Goal: Task Accomplishment & Management: Use online tool/utility

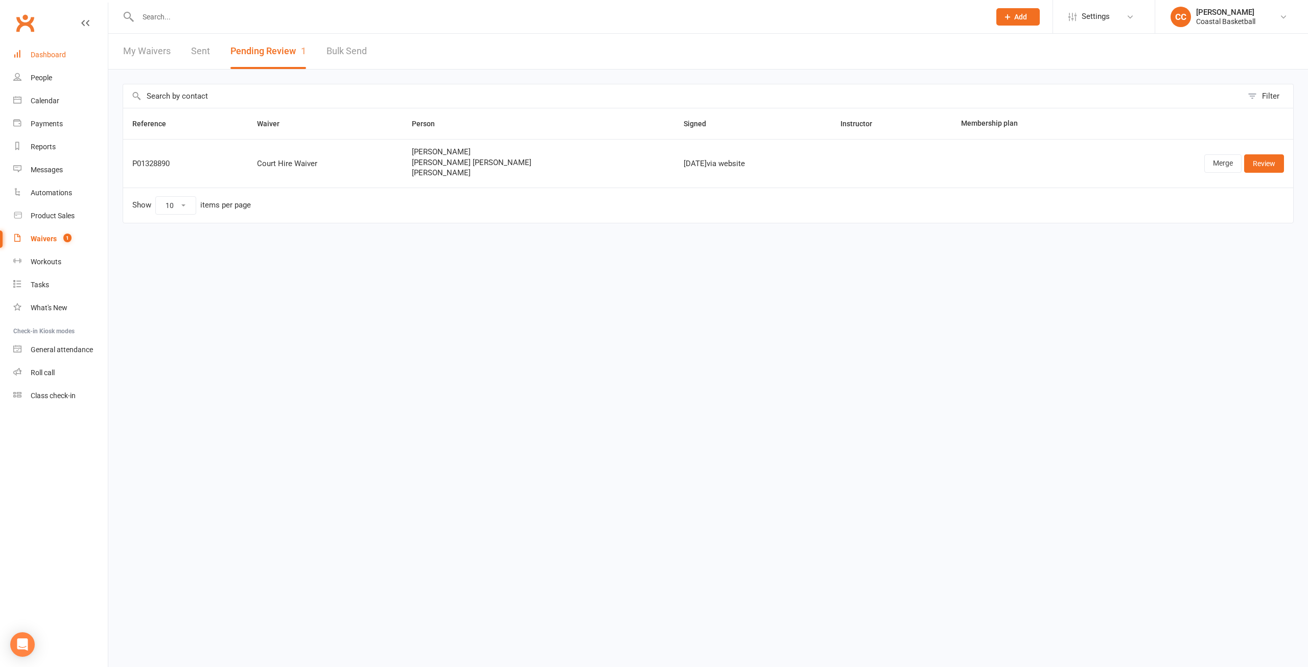
click at [53, 51] on div "Dashboard" at bounding box center [48, 55] width 35 height 8
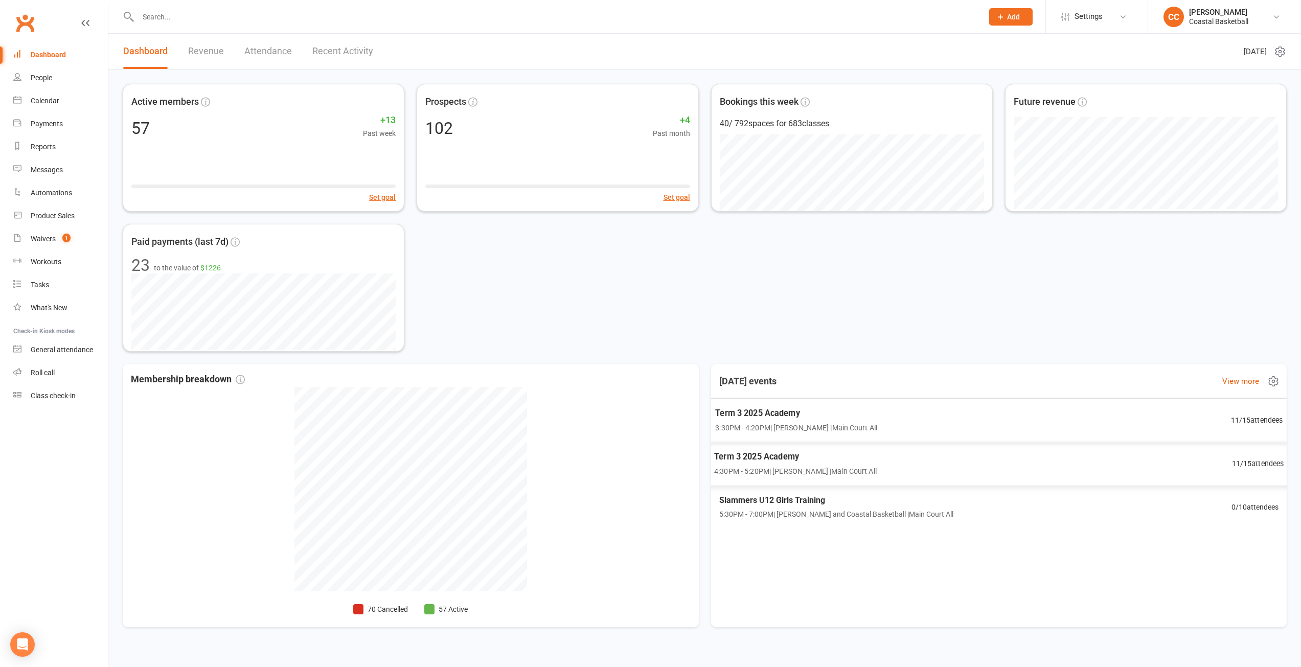
click at [828, 428] on span "3:30PM - 4:20PM | Manyiel Wugol | Main Court All" at bounding box center [795, 428] width 161 height 12
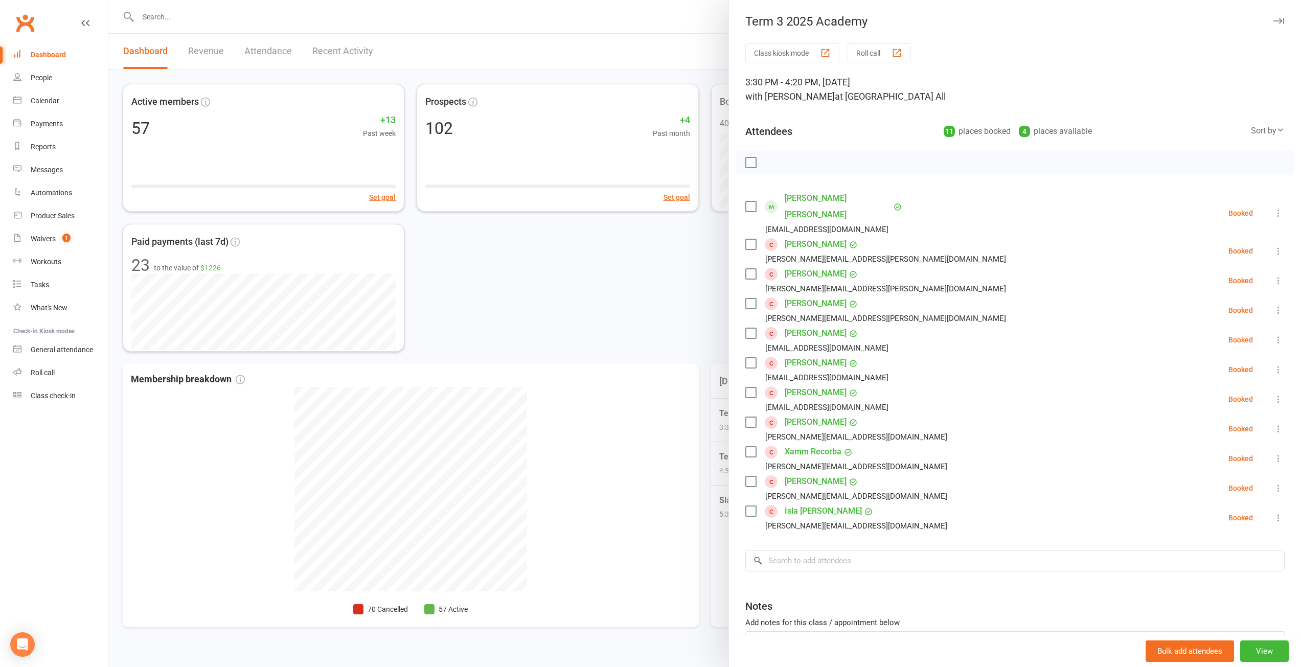
click at [652, 291] on div at bounding box center [704, 333] width 1192 height 667
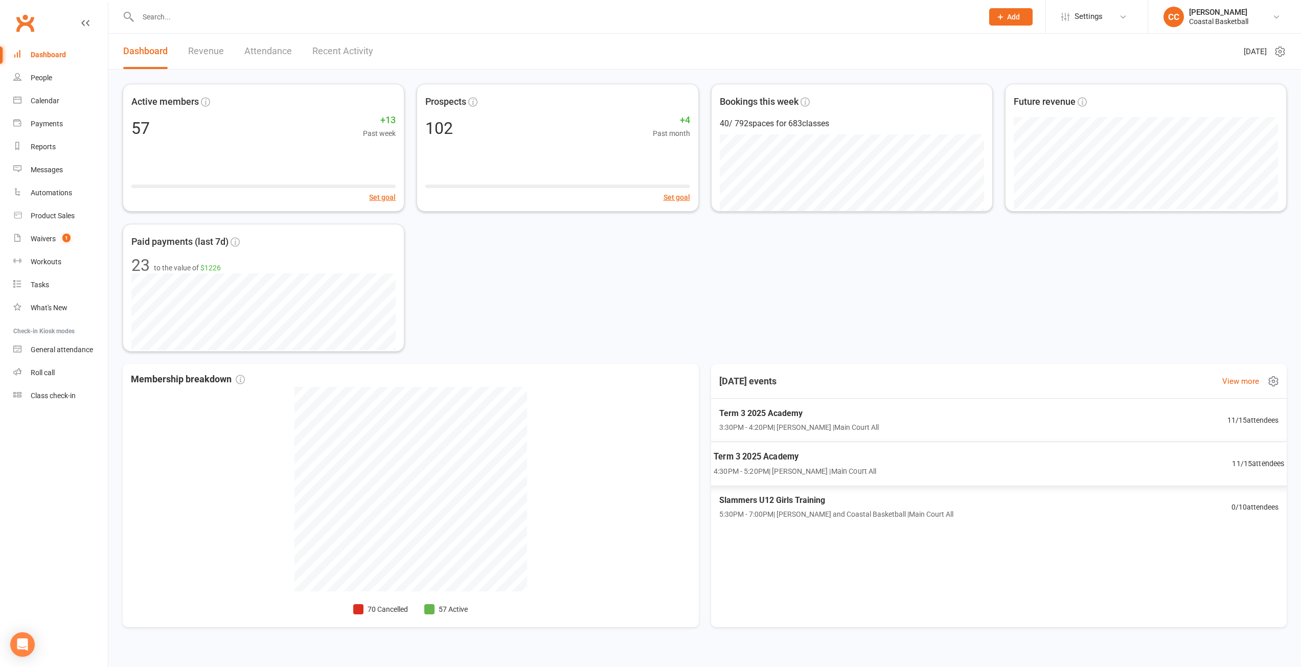
click at [859, 462] on span "Term 3 2025 Academy" at bounding box center [794, 456] width 163 height 13
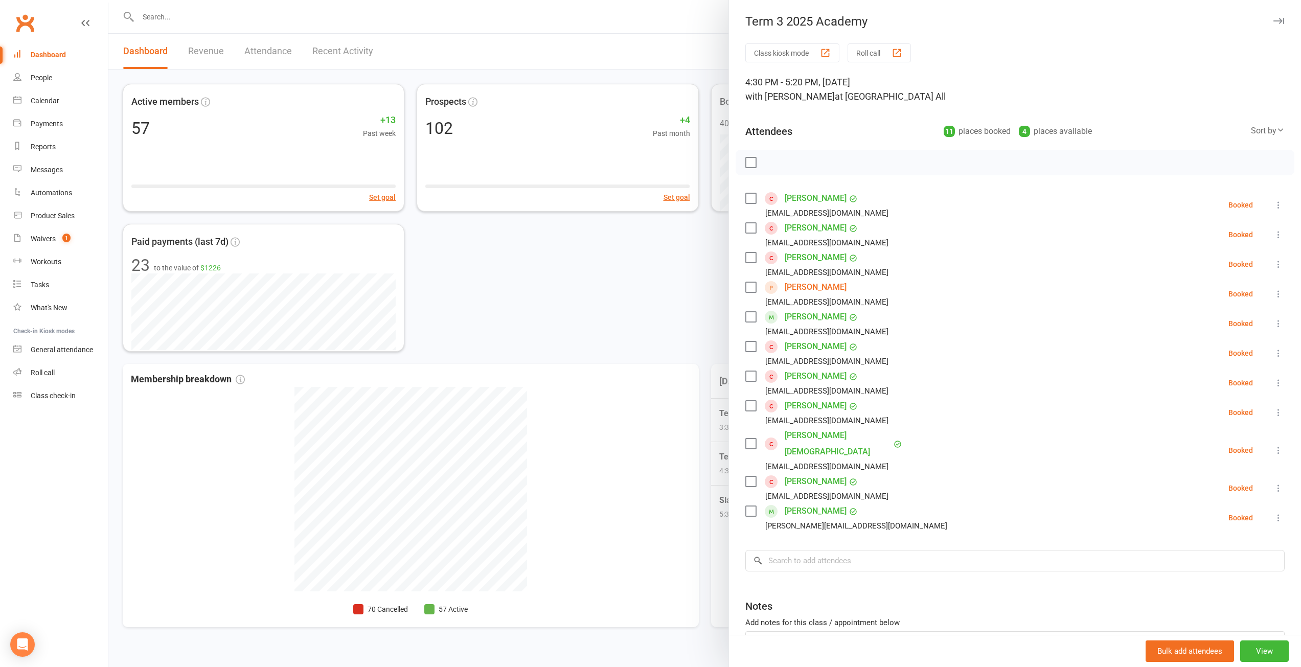
click at [645, 272] on div at bounding box center [704, 333] width 1192 height 667
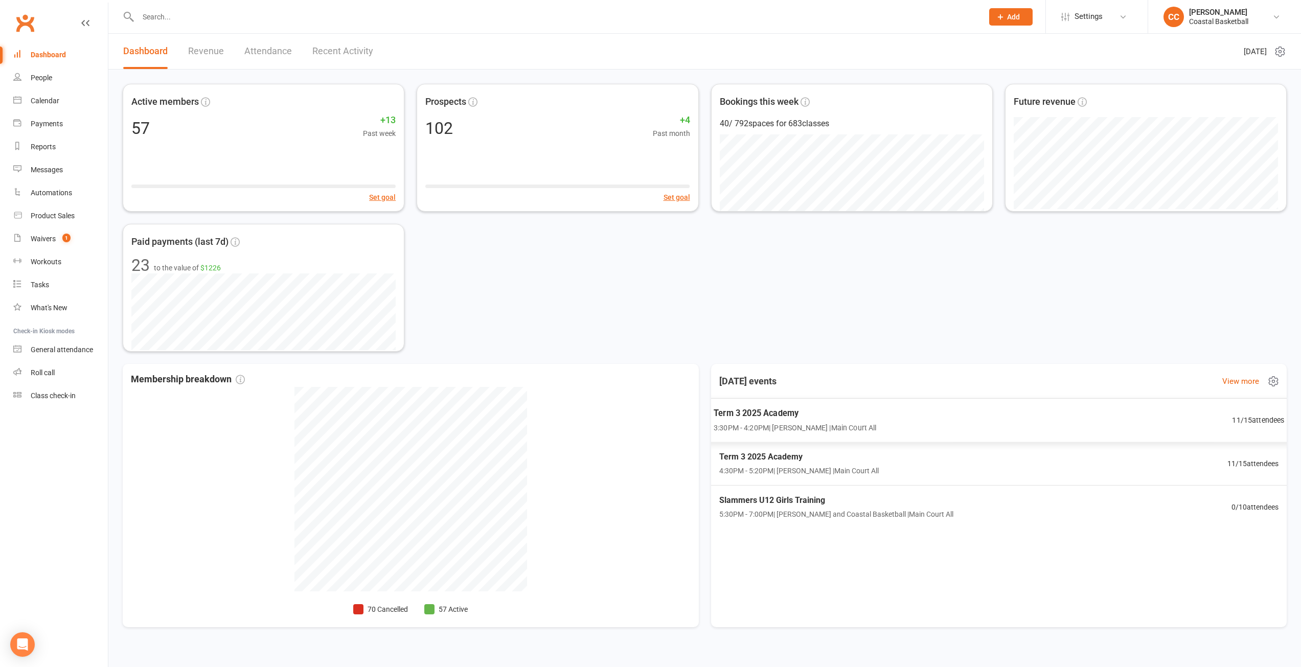
click at [790, 413] on span "Term 3 2025 Academy" at bounding box center [794, 412] width 163 height 13
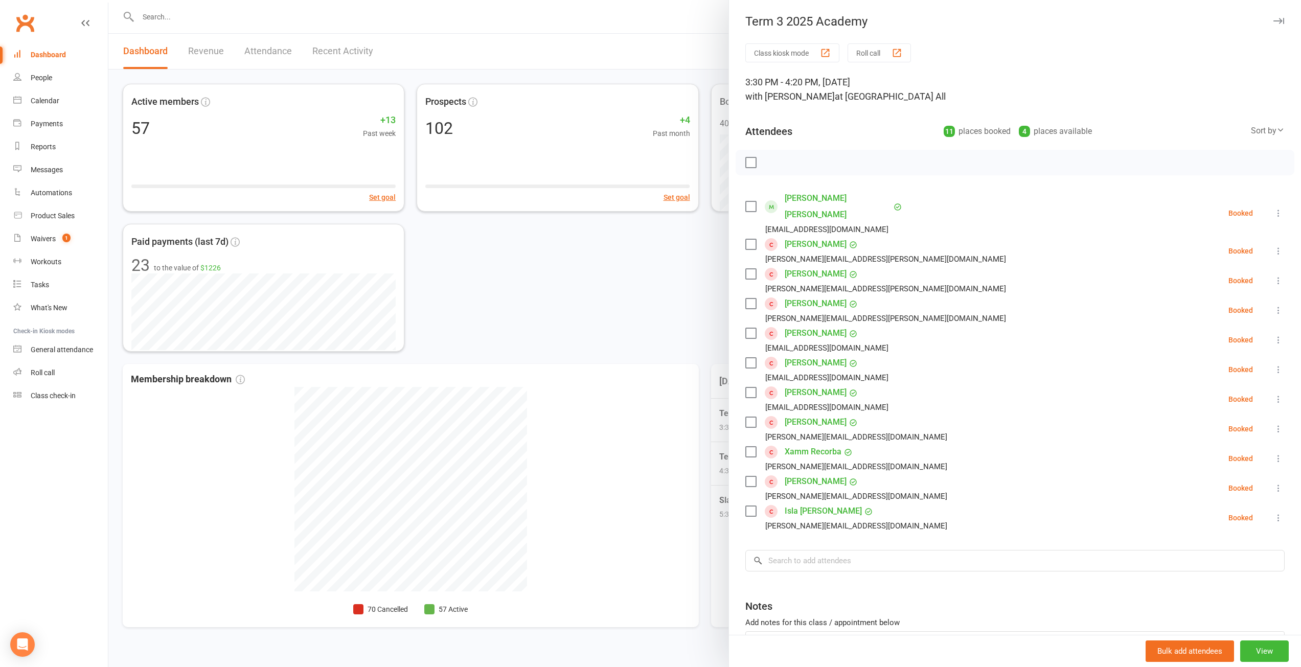
click at [657, 286] on div at bounding box center [704, 333] width 1192 height 667
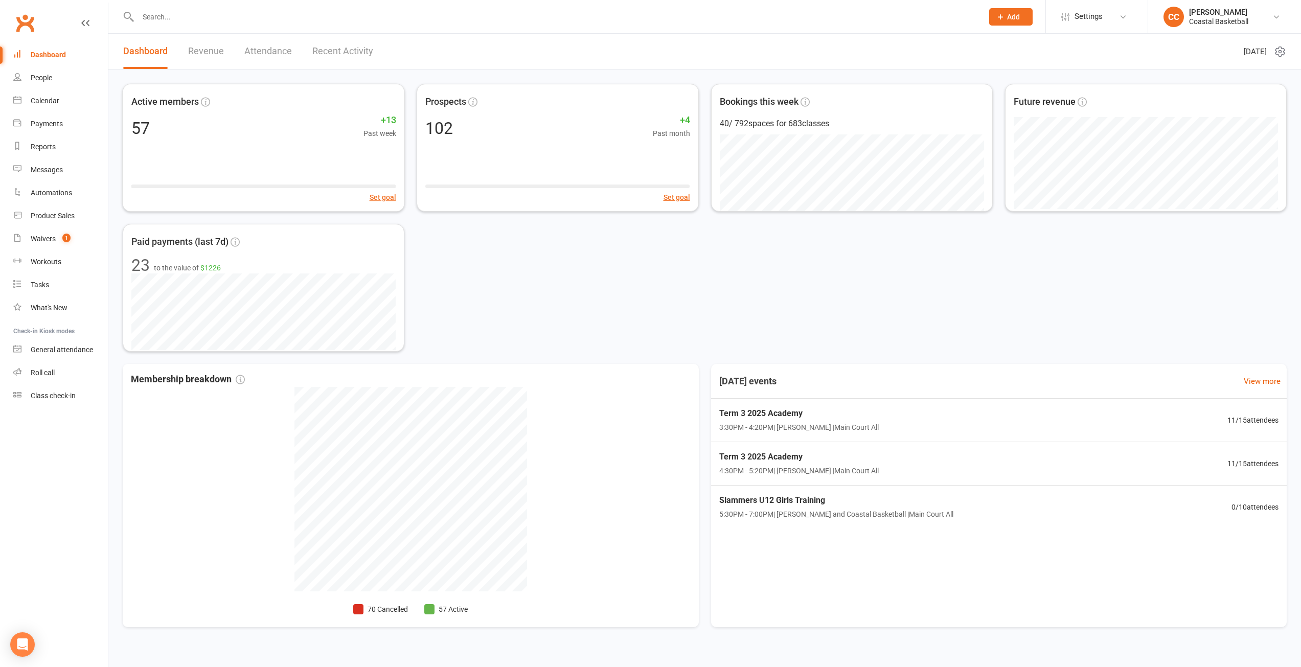
click at [551, 307] on div "Active members 57 +13 Past week Set goal Prospects 102 +4 Past month Set goal B…" at bounding box center [705, 218] width 1164 height 268
click at [283, 45] on link "Attendance" at bounding box center [268, 51] width 48 height 35
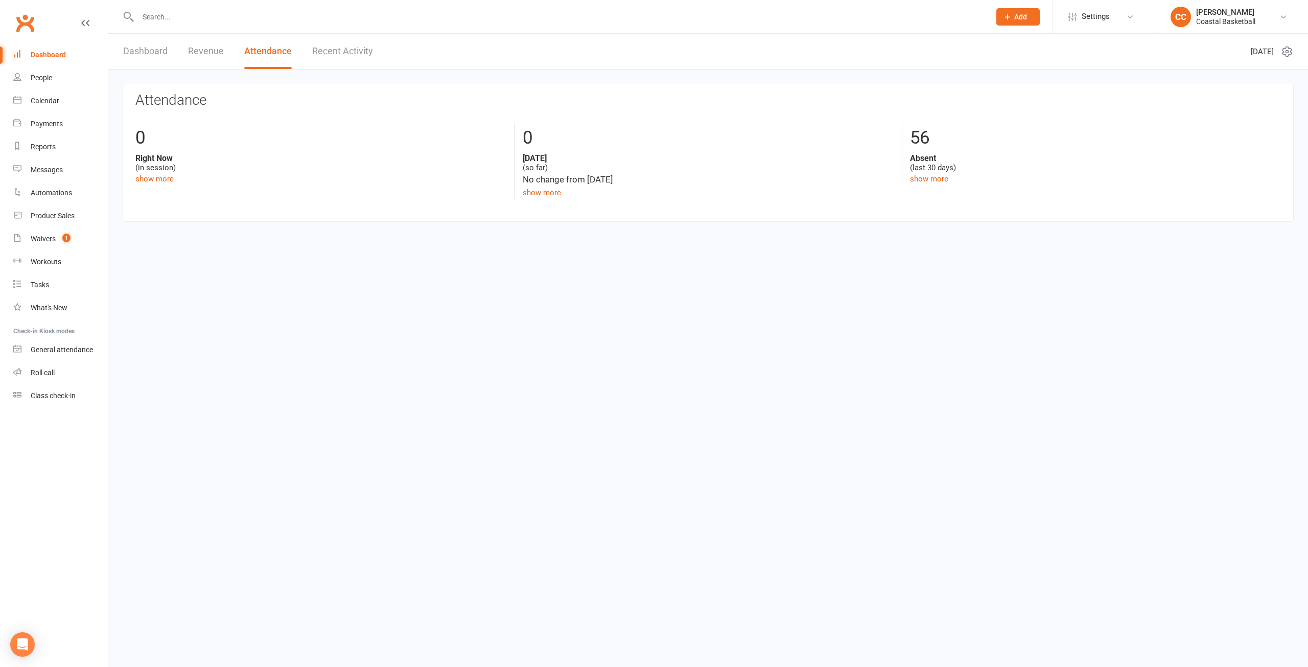
click at [137, 43] on link "Dashboard" at bounding box center [145, 51] width 44 height 35
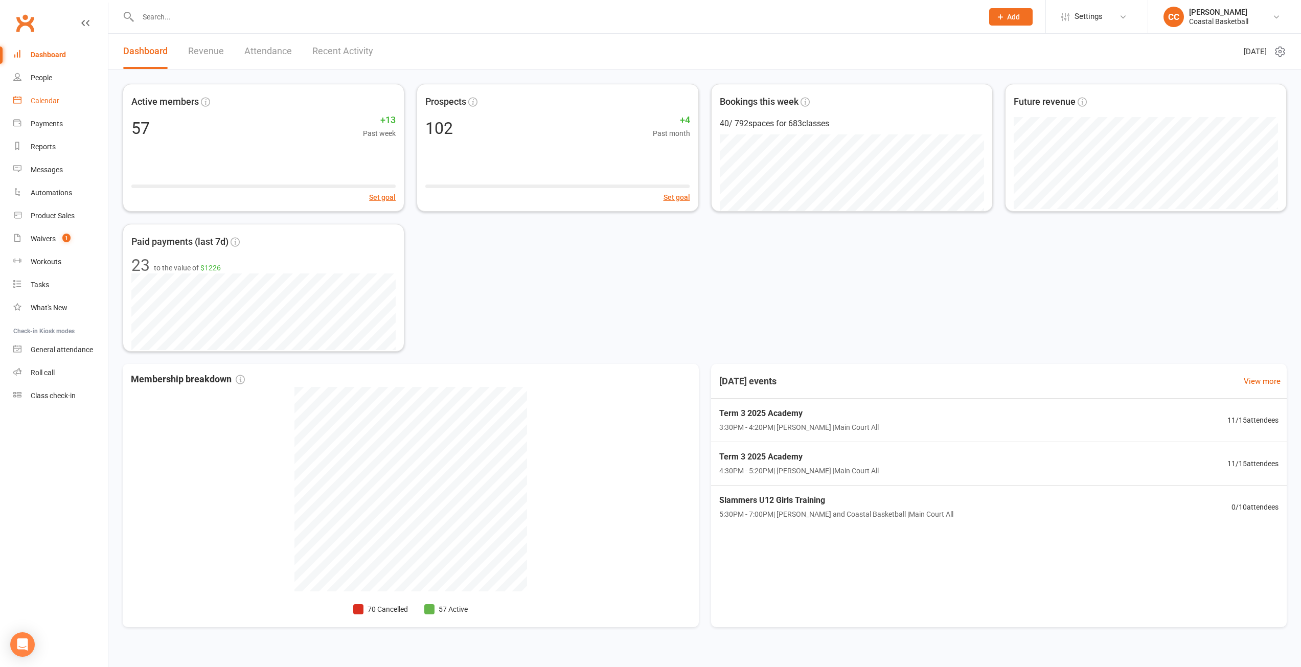
click at [50, 102] on div "Calendar" at bounding box center [45, 101] width 29 height 8
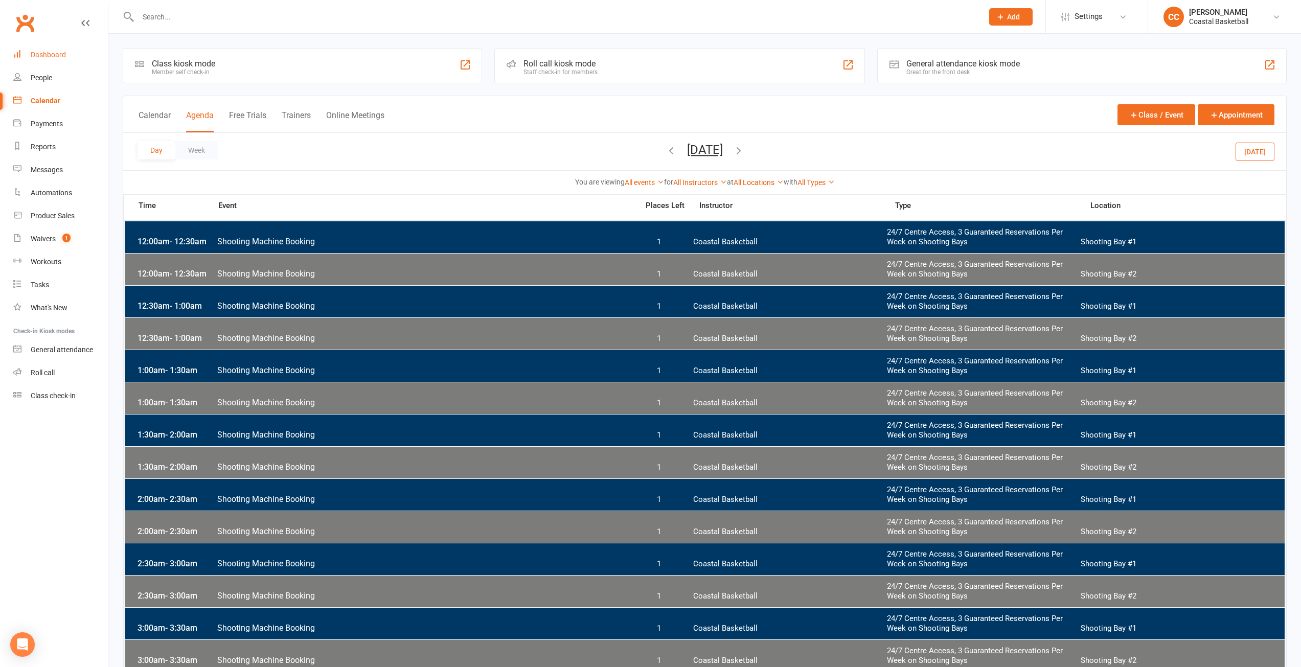
click at [60, 58] on div "Dashboard" at bounding box center [48, 55] width 35 height 8
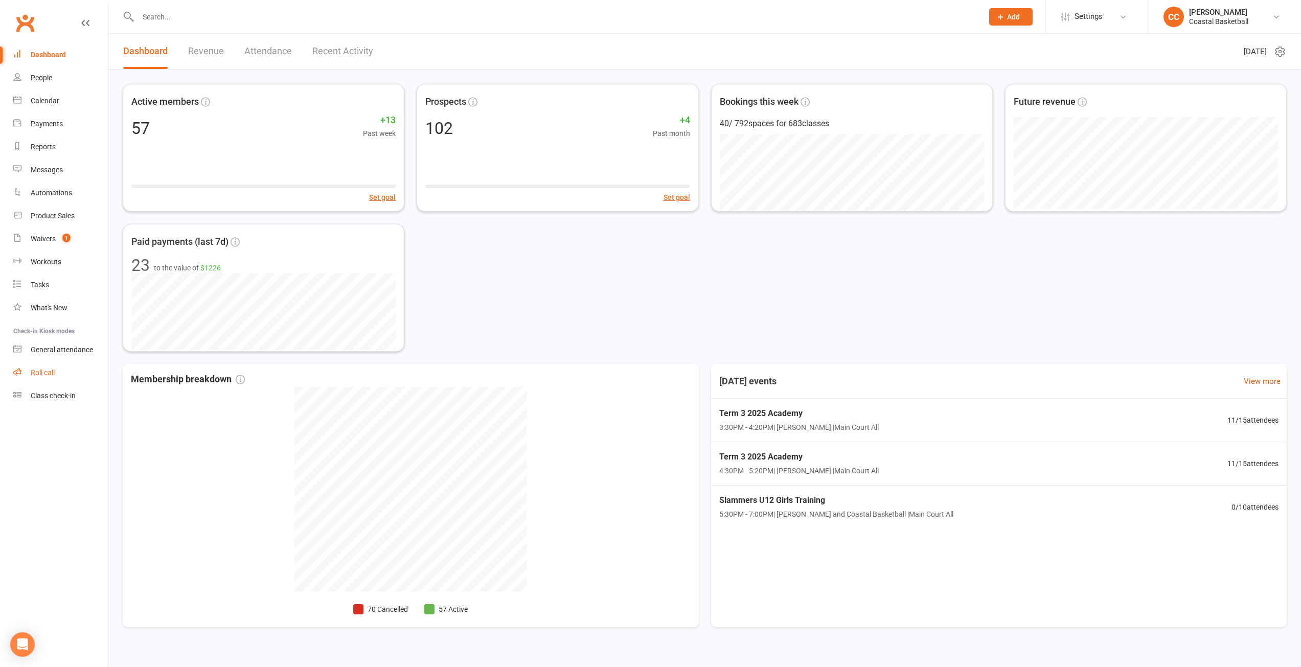
click at [42, 368] on link "Roll call" at bounding box center [60, 372] width 95 height 23
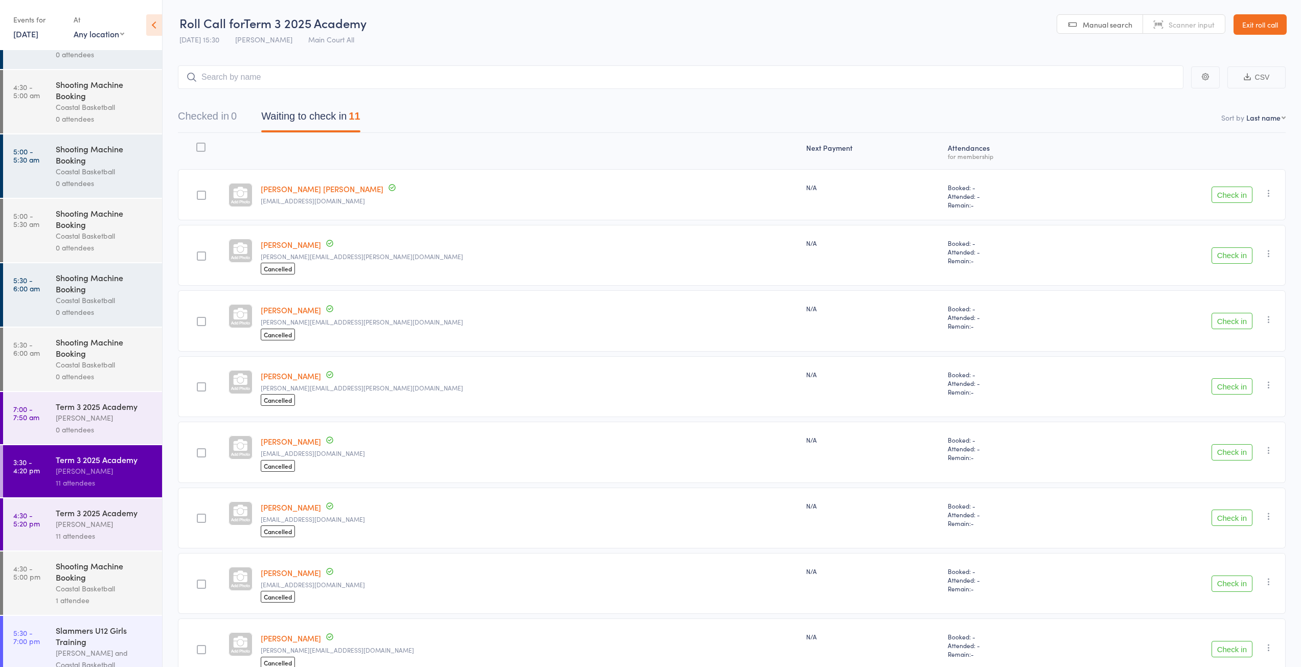
scroll to position [1229, 0]
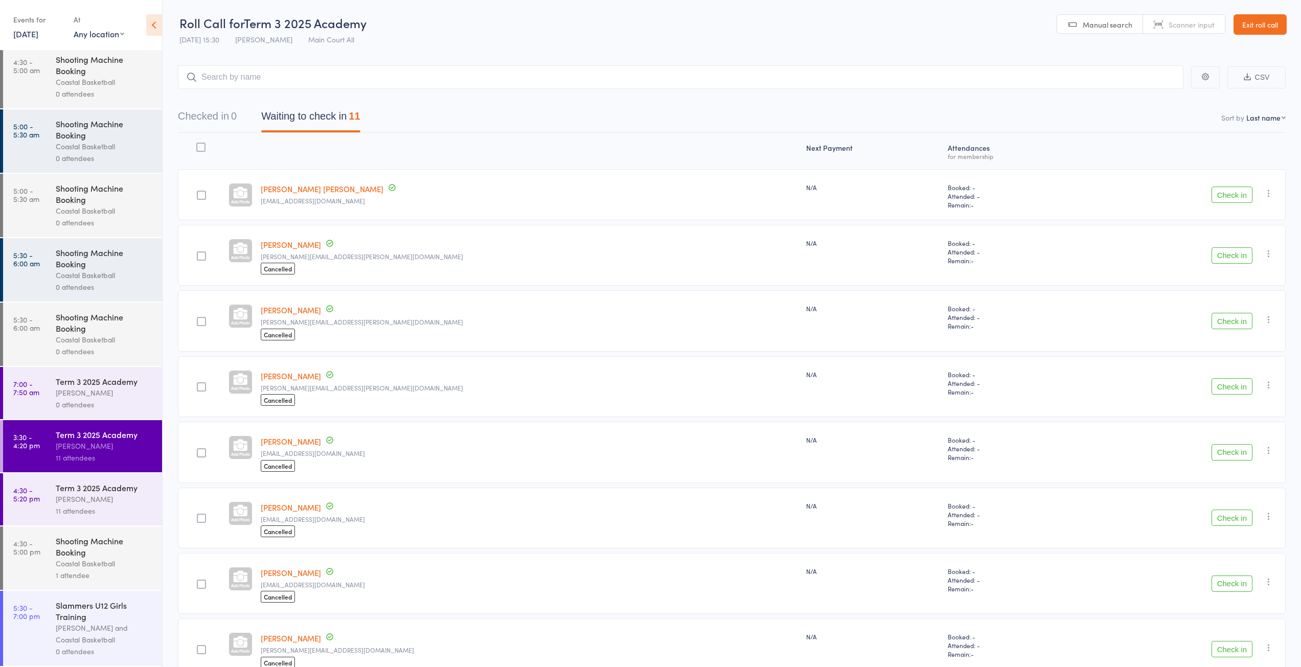
click at [103, 400] on div "0 attendees" at bounding box center [105, 405] width 98 height 12
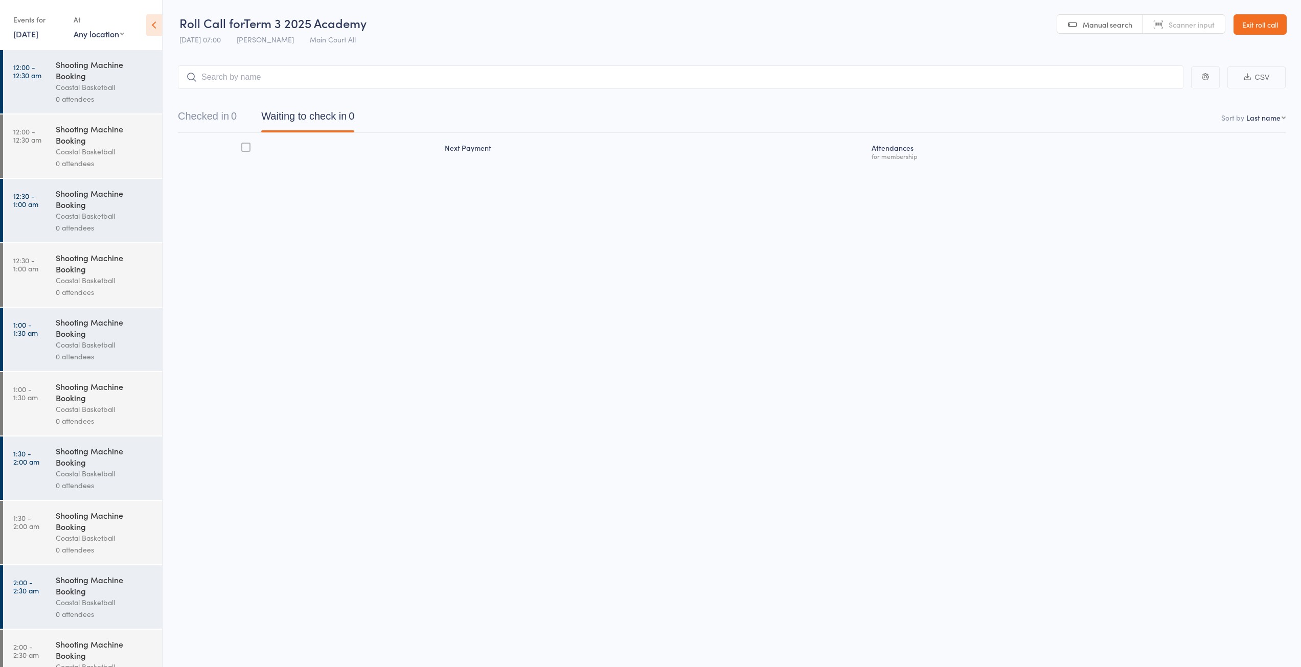
click at [1269, 30] on link "Exit roll call" at bounding box center [1259, 24] width 53 height 20
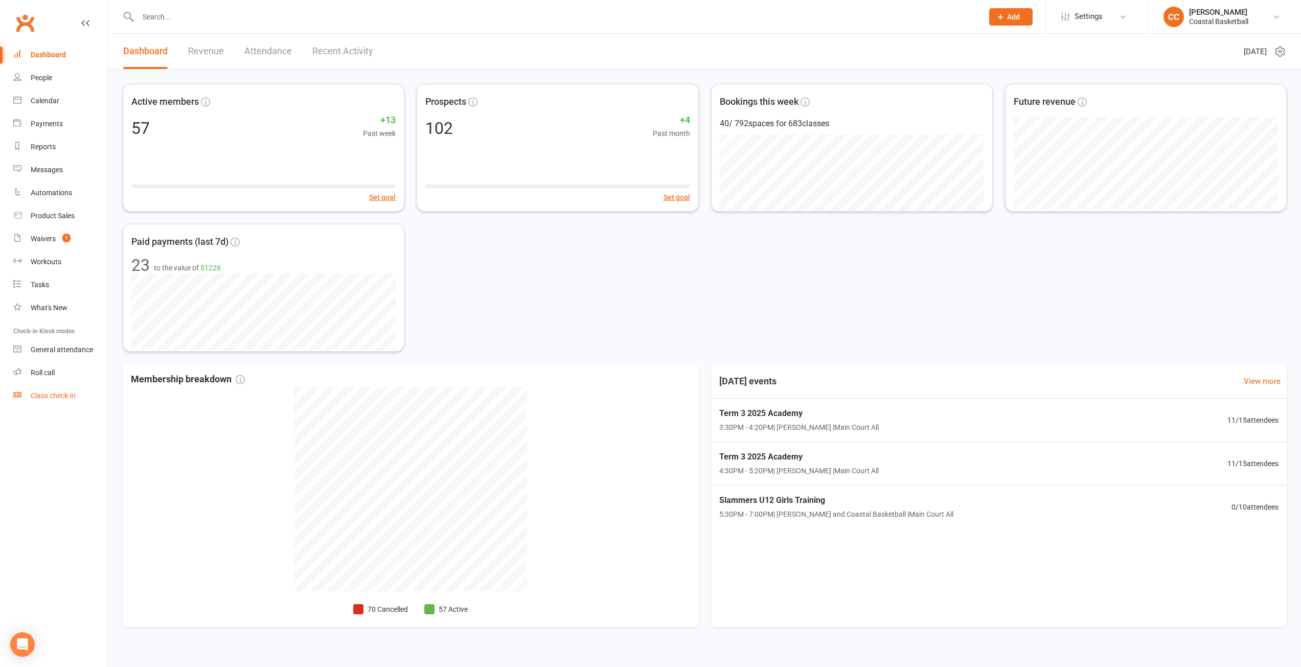
click at [49, 401] on link "Class check-in" at bounding box center [60, 395] width 95 height 23
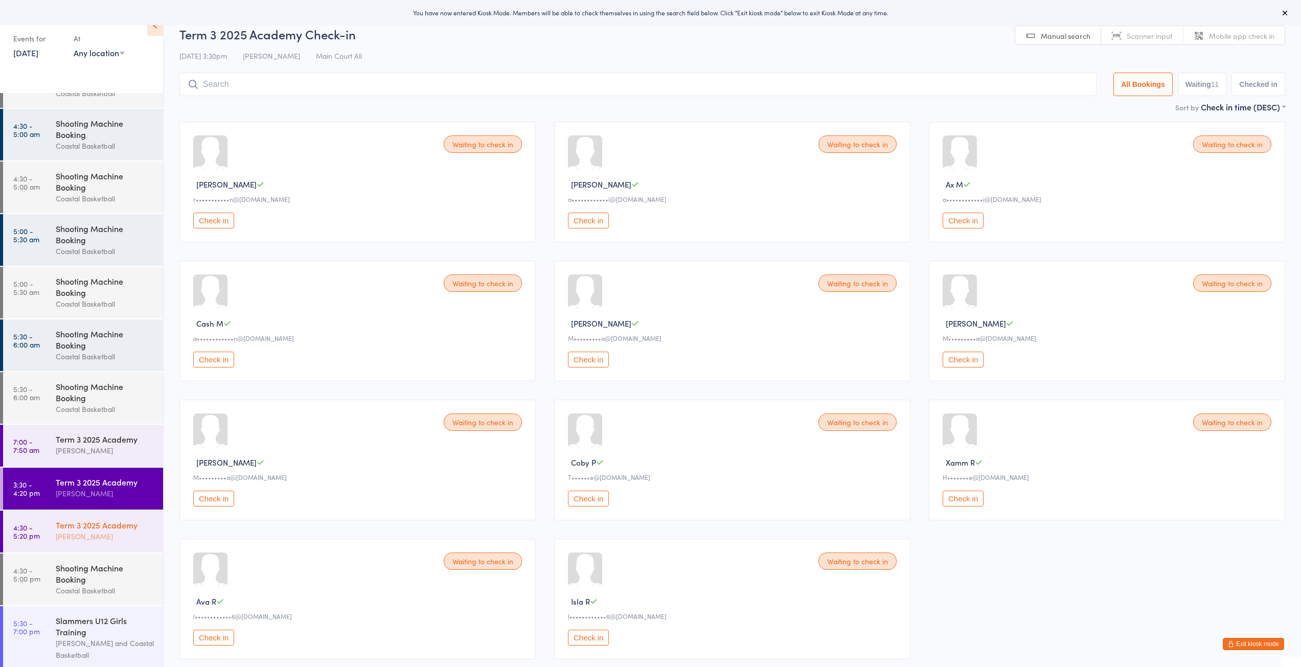
scroll to position [935, 0]
click at [107, 530] on div "[PERSON_NAME]" at bounding box center [105, 533] width 99 height 12
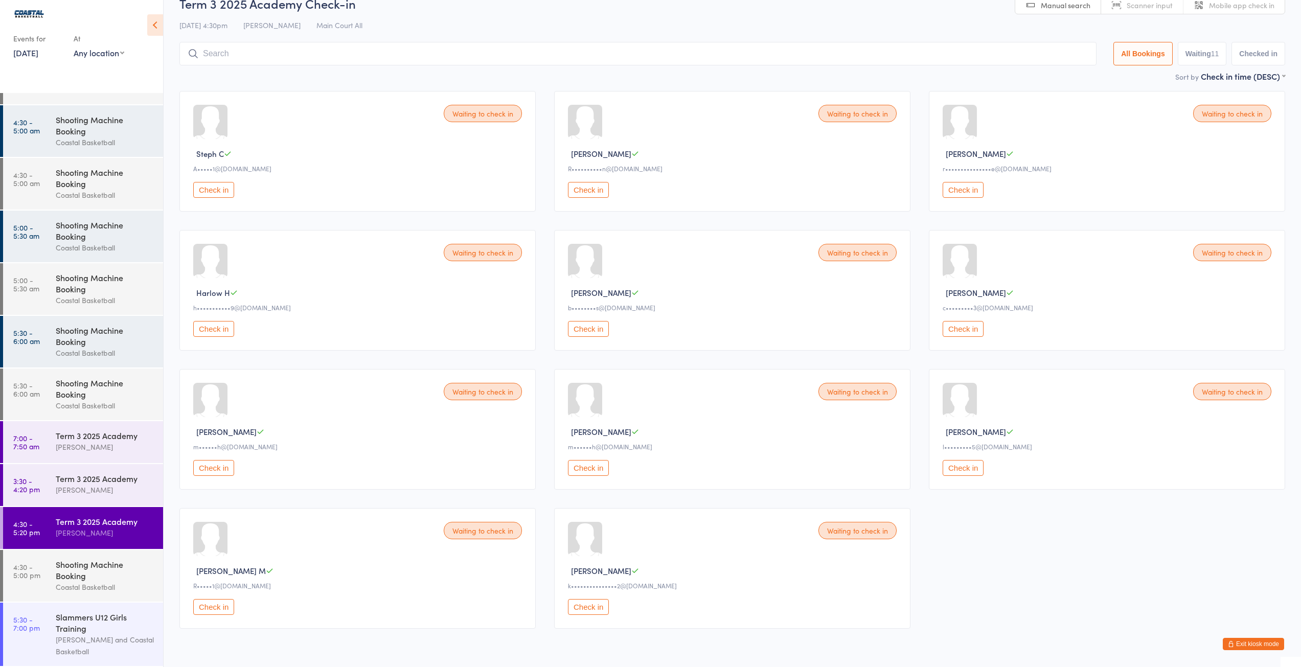
scroll to position [61, 0]
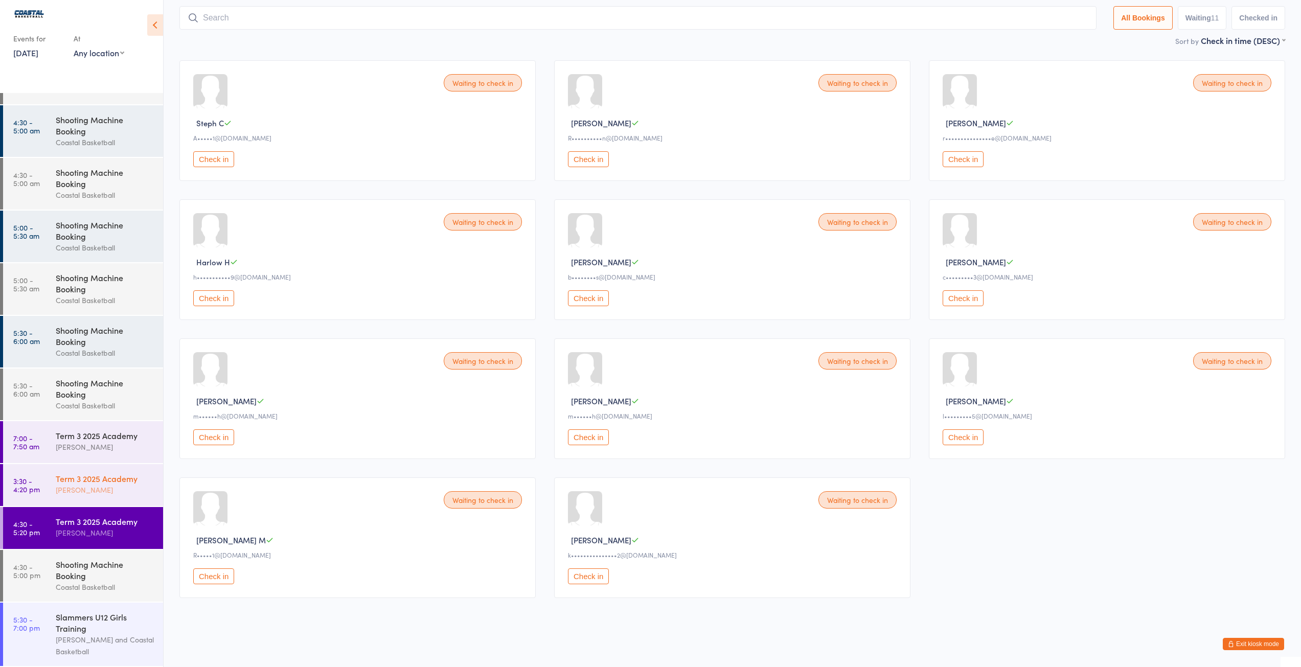
click at [97, 491] on div "[PERSON_NAME]" at bounding box center [105, 490] width 99 height 12
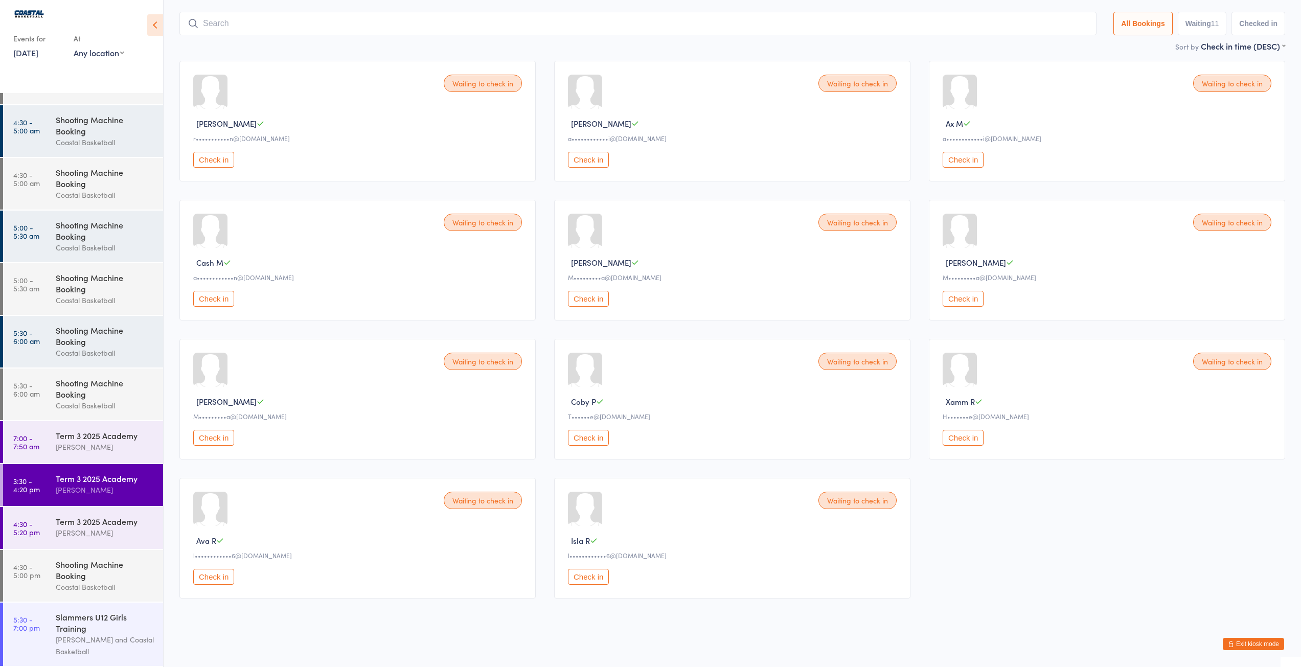
scroll to position [61, 0]
click at [92, 577] on div "Shooting Machine Booking" at bounding box center [105, 570] width 99 height 22
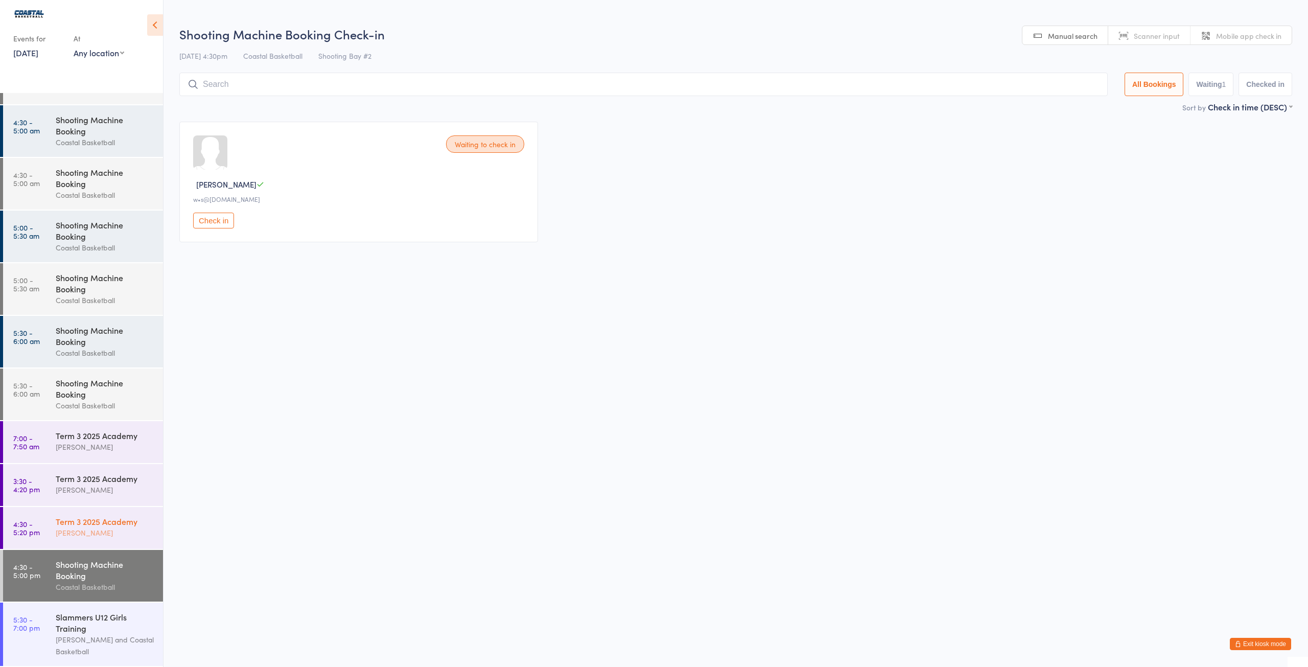
click at [90, 522] on div "Term 3 2025 Academy" at bounding box center [105, 521] width 99 height 11
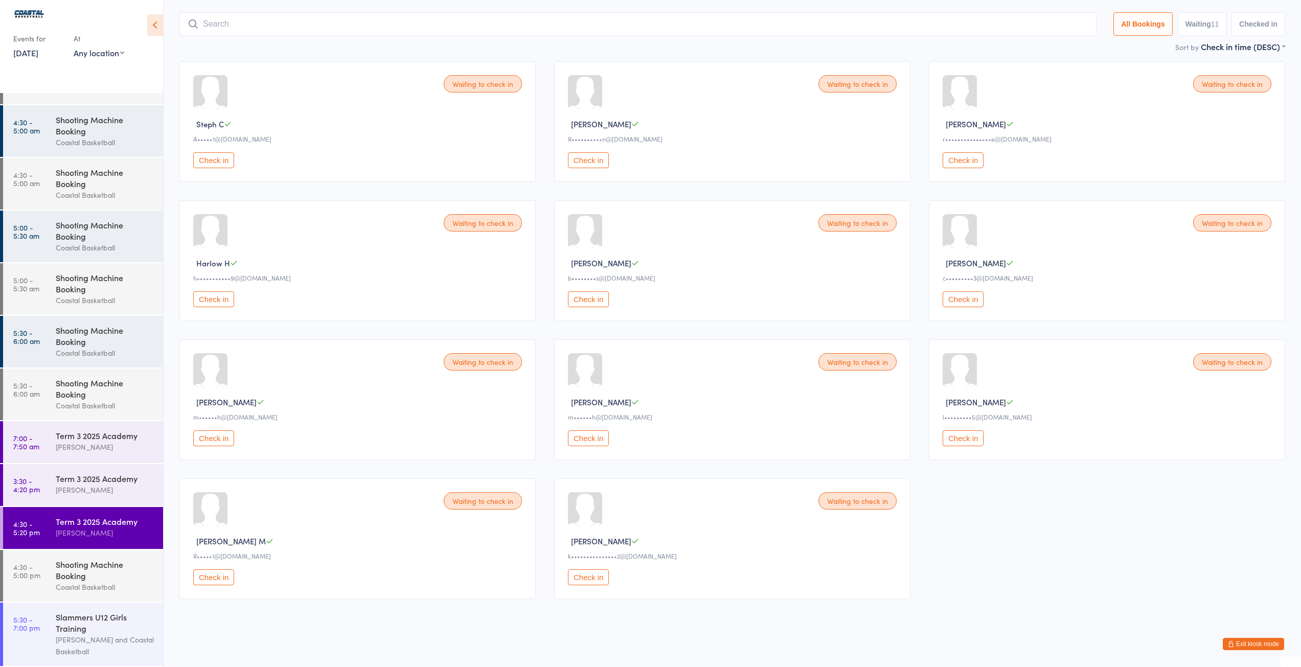
scroll to position [61, 0]
click at [321, 131] on div "Waiting to check in Steph C A•••••1@live.com.au Check in" at bounding box center [357, 120] width 356 height 121
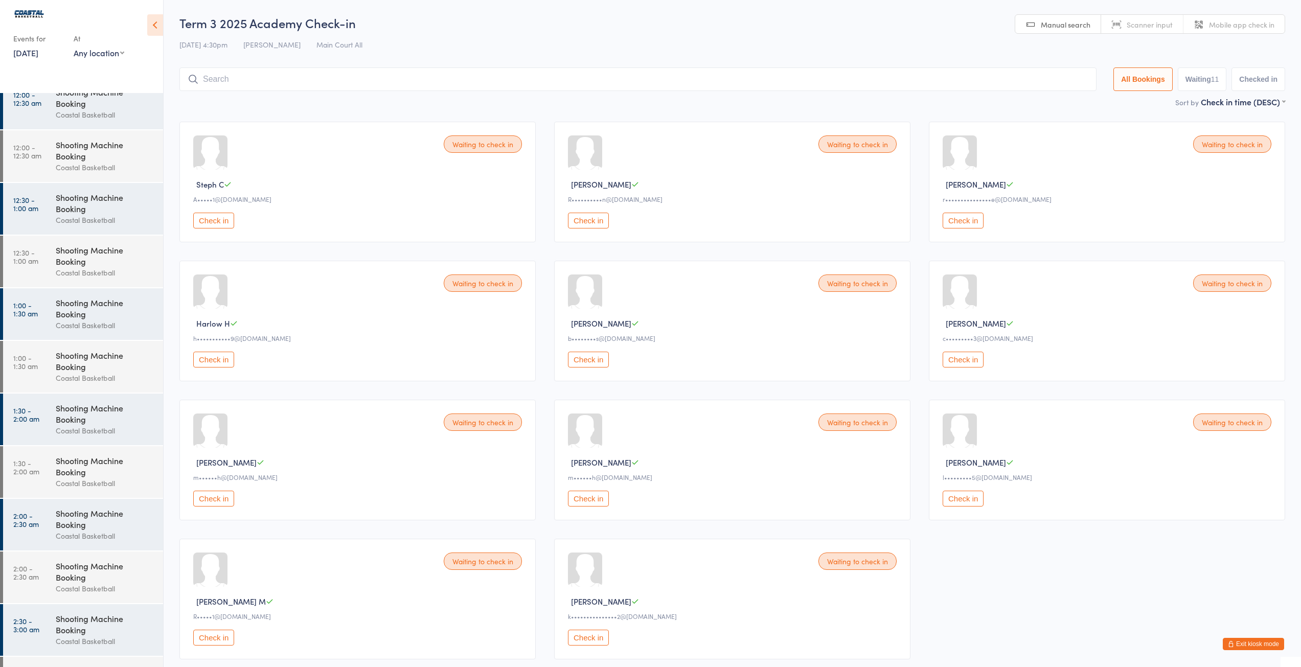
scroll to position [0, 0]
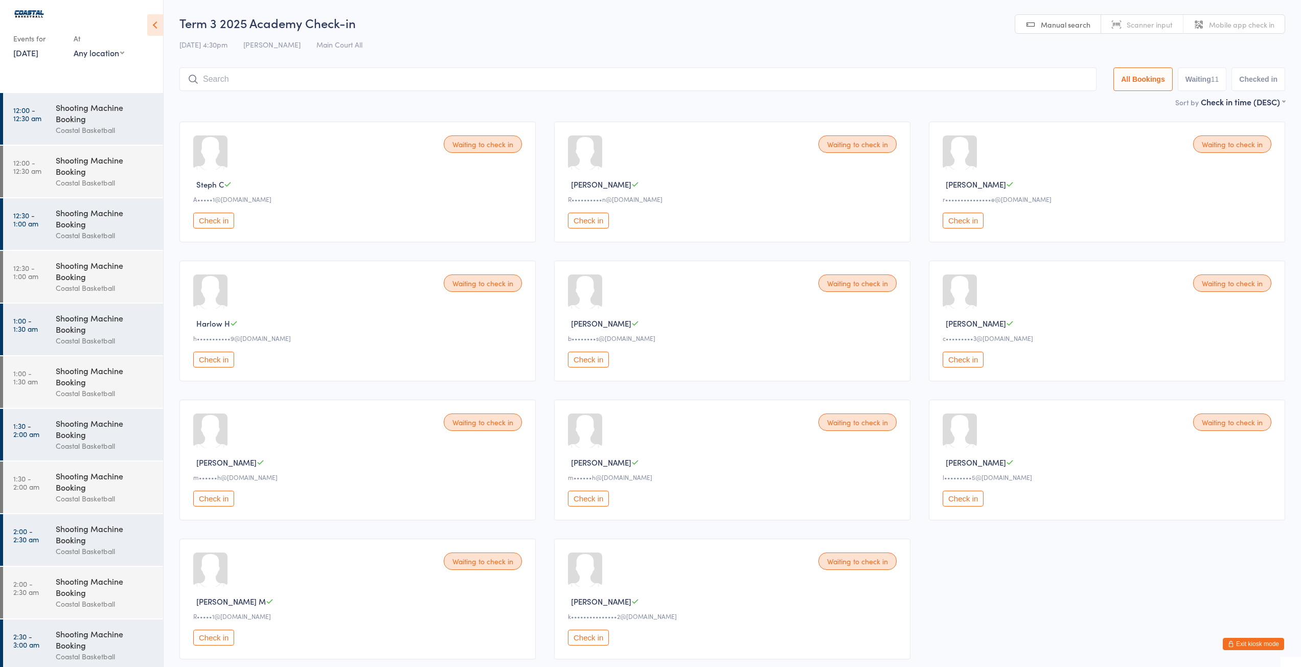
click at [1249, 638] on button "Exit kiosk mode" at bounding box center [1252, 644] width 61 height 12
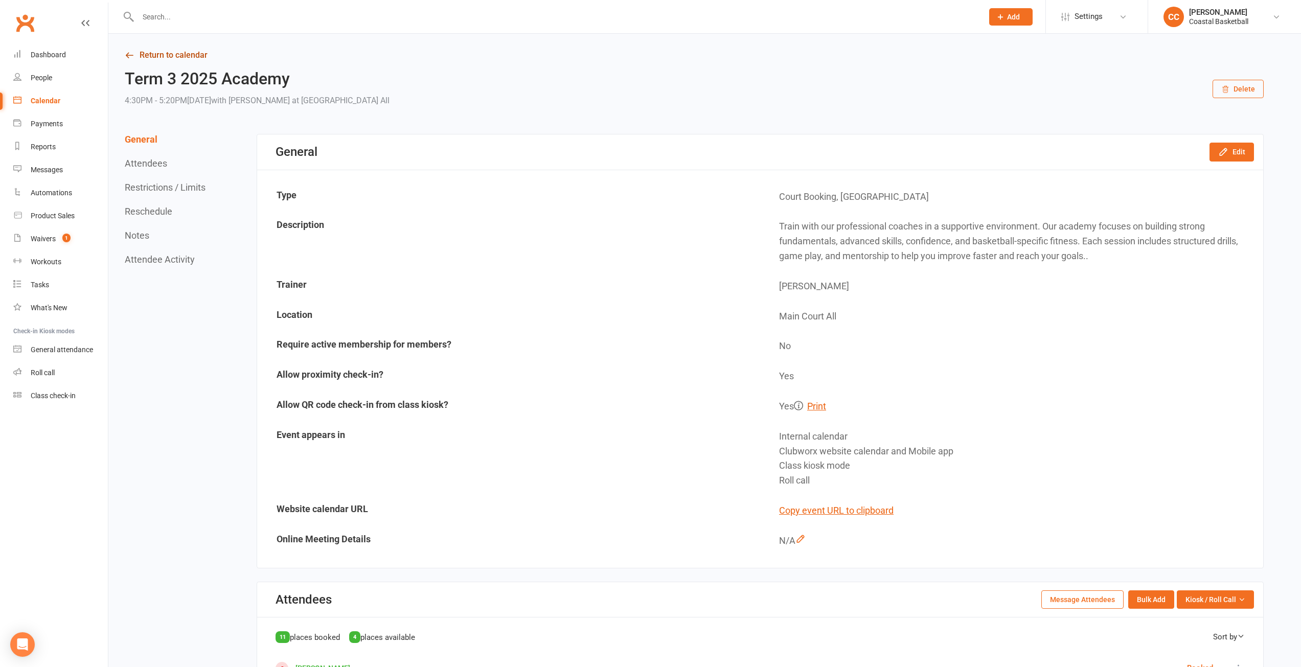
click at [171, 51] on link "Return to calendar" at bounding box center [694, 55] width 1139 height 14
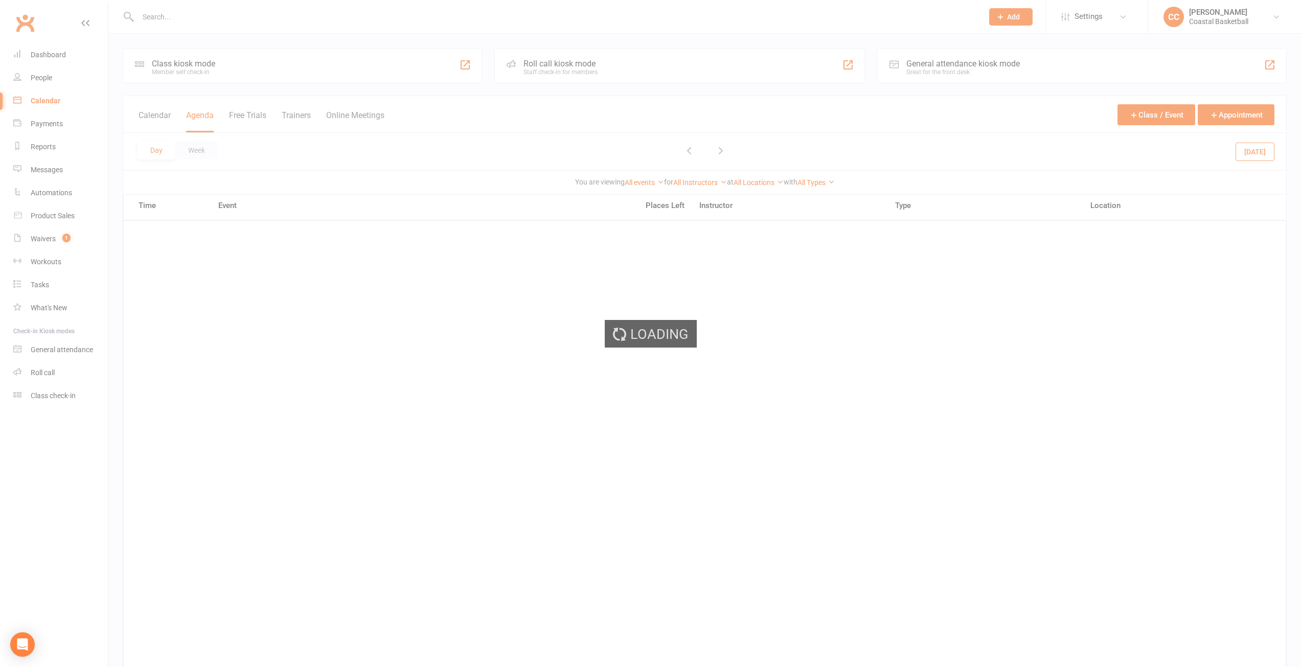
click at [53, 53] on div "Loading" at bounding box center [650, 333] width 1301 height 667
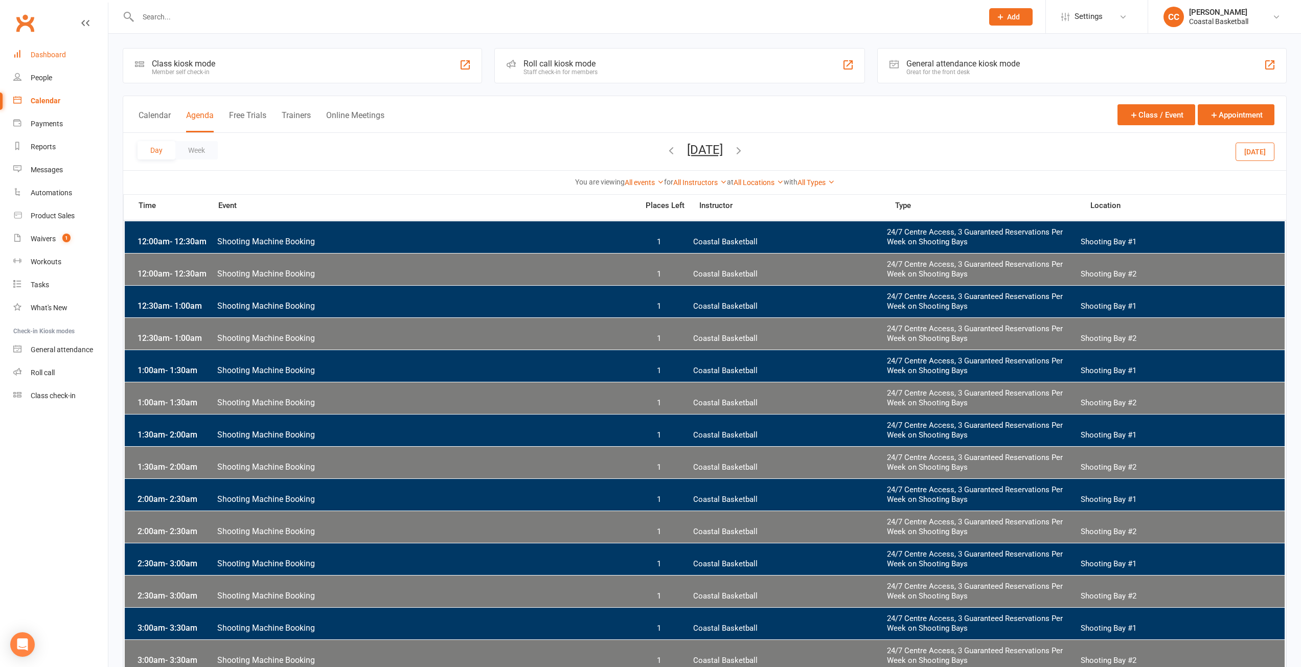
click at [52, 55] on div "Dashboard" at bounding box center [48, 55] width 35 height 8
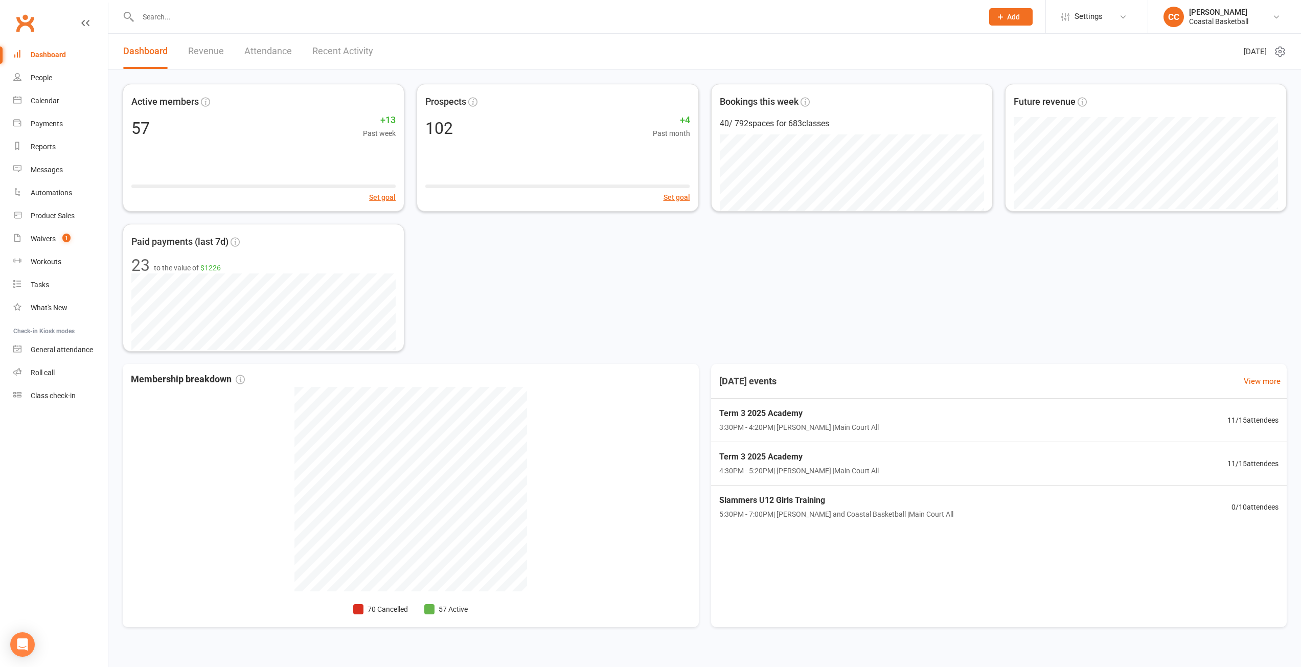
click at [811, 287] on div "Active members 57 +13 Past week Set goal Prospects 102 +4 Past month Set goal B…" at bounding box center [705, 218] width 1164 height 268
click at [815, 425] on span "3:30PM - 4:20PM | Manyiel Wugol | Main Court All" at bounding box center [795, 428] width 162 height 12
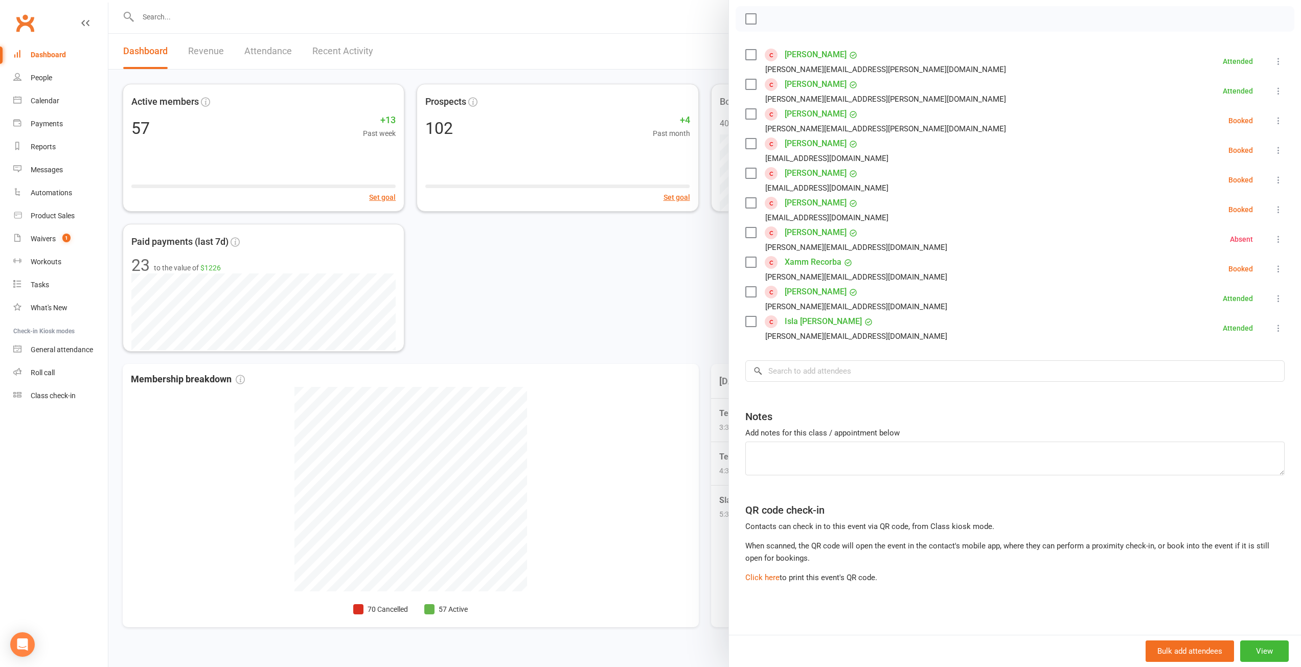
scroll to position [92, 0]
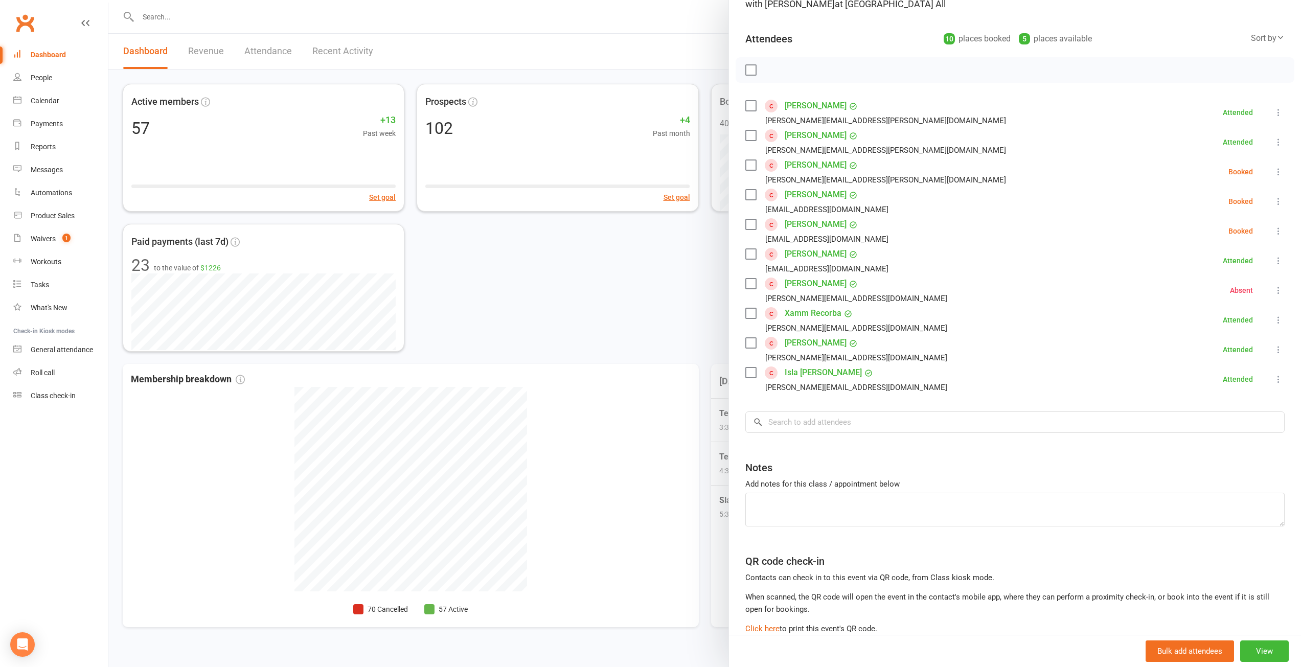
click at [654, 321] on div at bounding box center [704, 333] width 1192 height 667
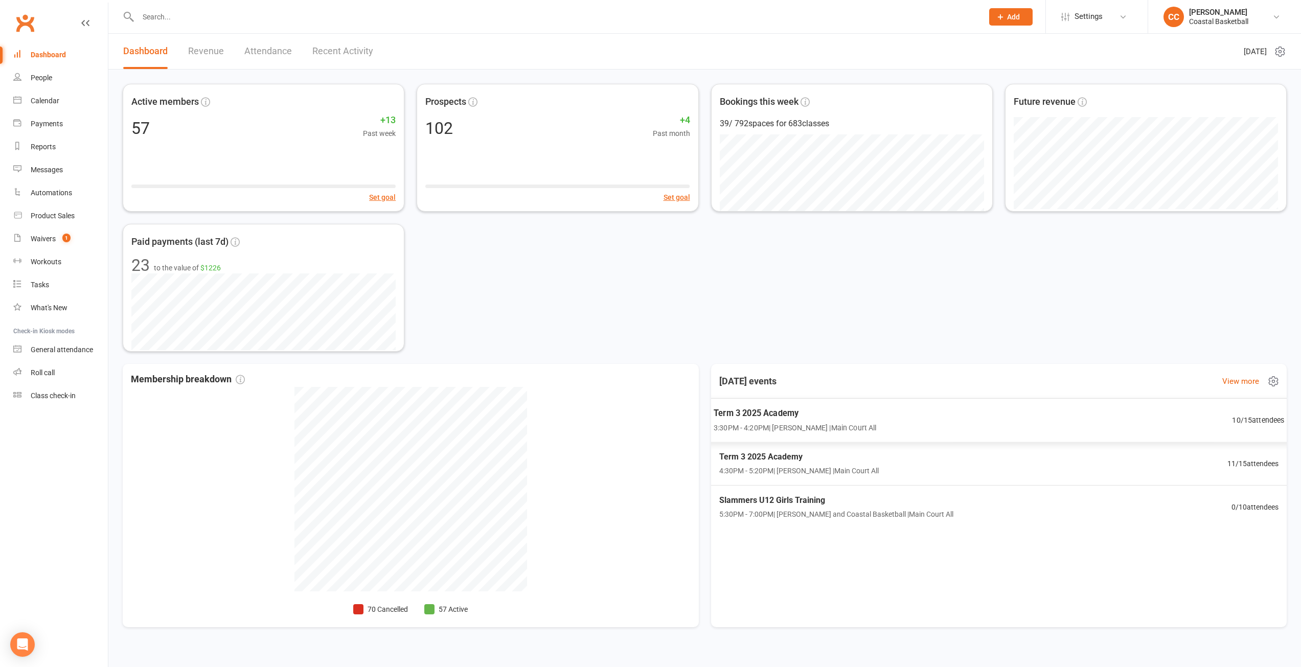
click at [900, 420] on div "Term 3 2025 Academy 3:30PM - 4:20PM | [PERSON_NAME] | Main Court All 10 / 15 at…" at bounding box center [998, 420] width 595 height 44
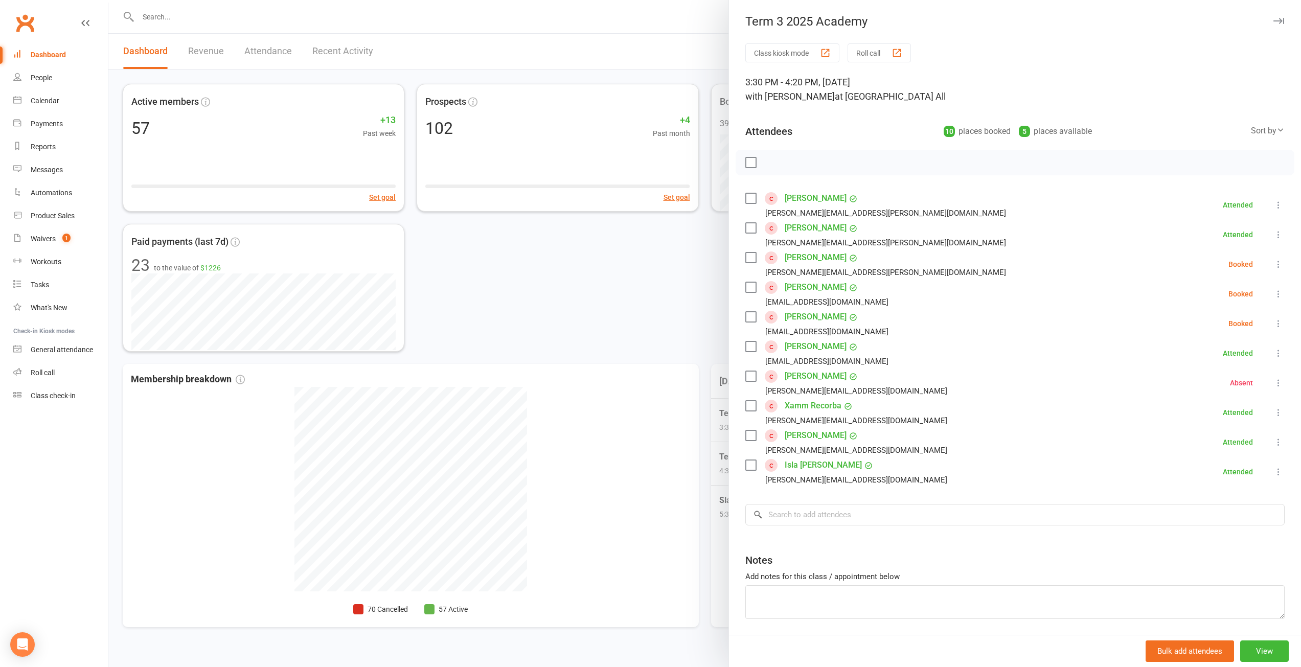
click at [1273, 323] on icon at bounding box center [1278, 323] width 10 height 10
click at [1273, 322] on icon at bounding box center [1278, 323] width 10 height 10
click at [673, 280] on div at bounding box center [704, 333] width 1192 height 667
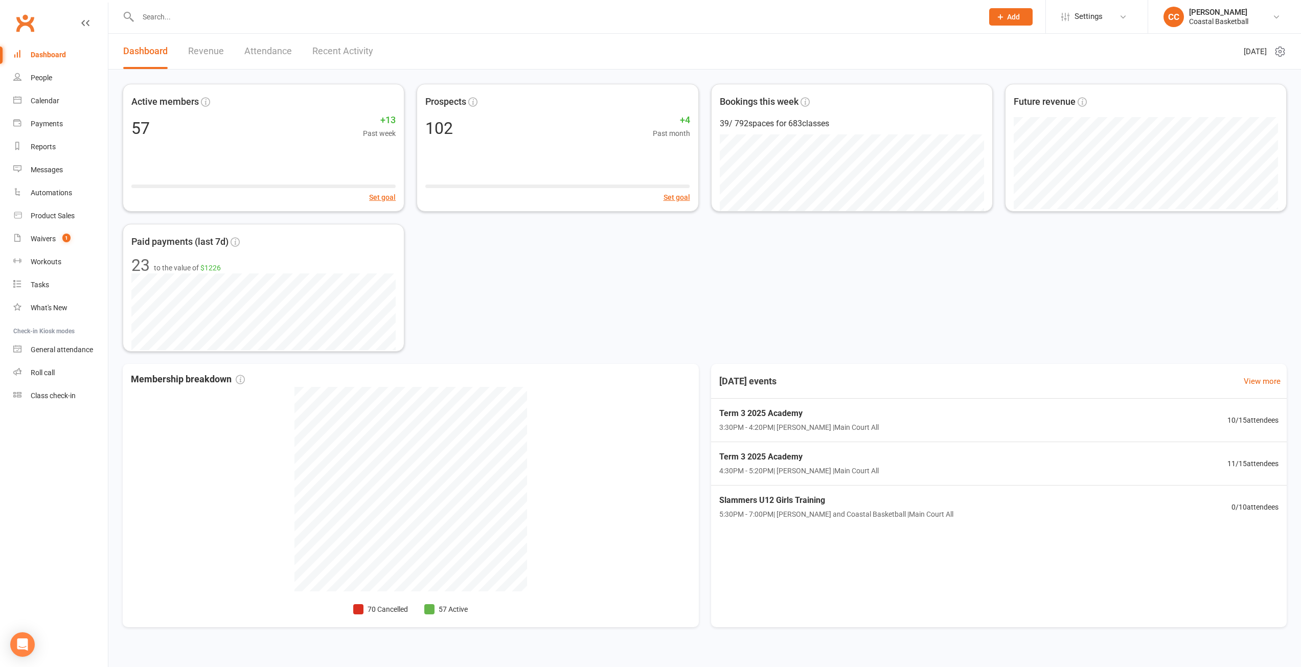
click at [531, 274] on div "Active members 57 +13 Past week Set goal Prospects 102 +4 Past month Set goal B…" at bounding box center [705, 218] width 1164 height 268
click at [805, 418] on span "Term 3 2025 Academy" at bounding box center [794, 412] width 163 height 13
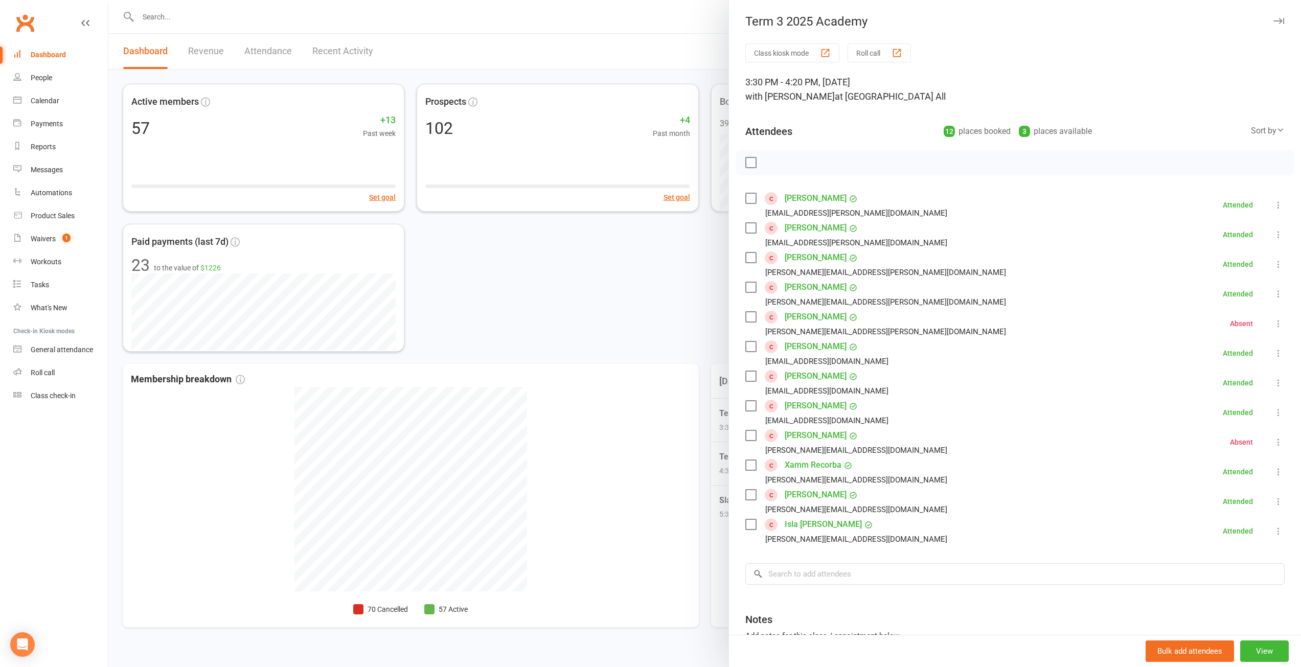
click at [622, 284] on div at bounding box center [704, 333] width 1192 height 667
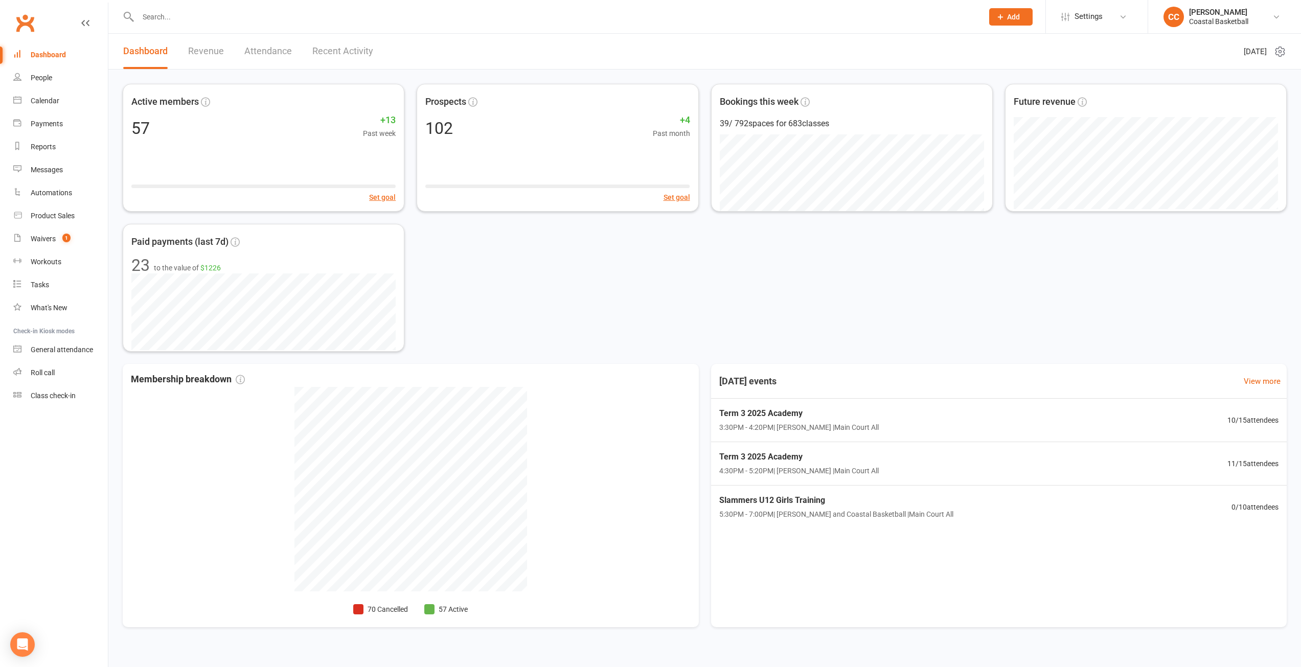
click at [807, 308] on div "Active members 57 +13 Past week Set goal Prospects 102 +4 Past month Set goal B…" at bounding box center [705, 218] width 1164 height 268
click at [804, 285] on div "Active members 57 +13 Past week Set goal Prospects 102 +4 Past month Set goal B…" at bounding box center [705, 218] width 1164 height 268
click at [196, 61] on link "Revenue" at bounding box center [206, 51] width 36 height 35
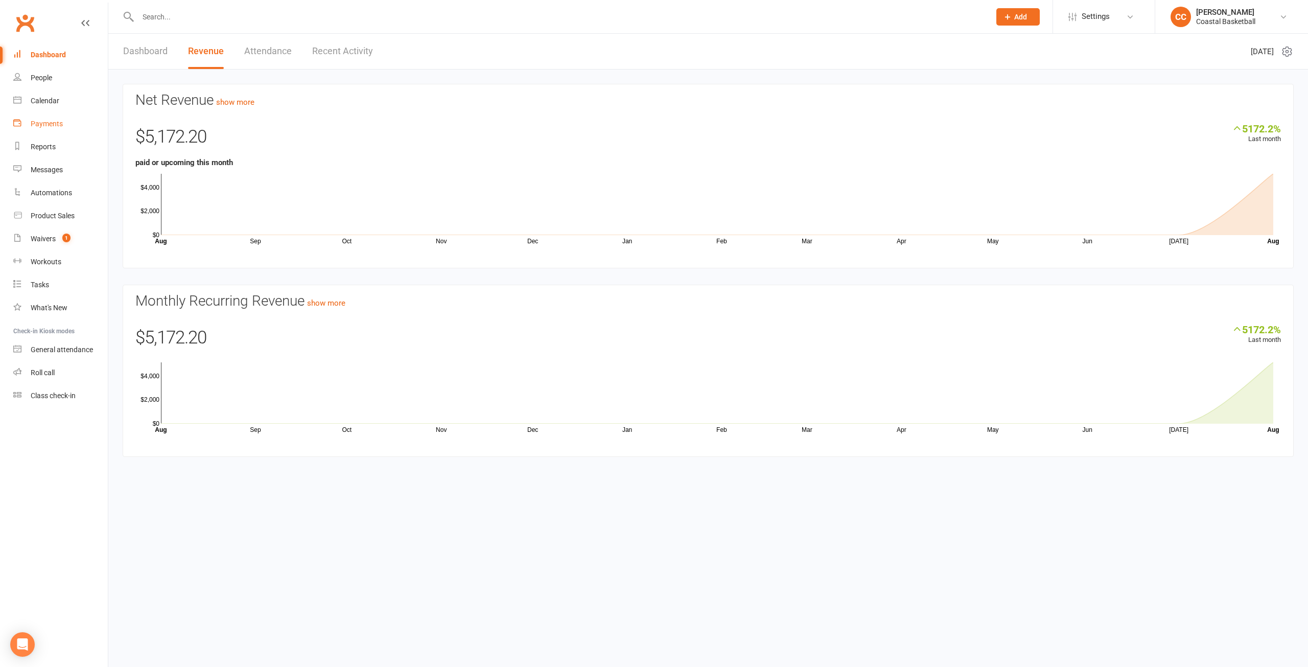
click at [59, 122] on div "Payments" at bounding box center [47, 124] width 32 height 8
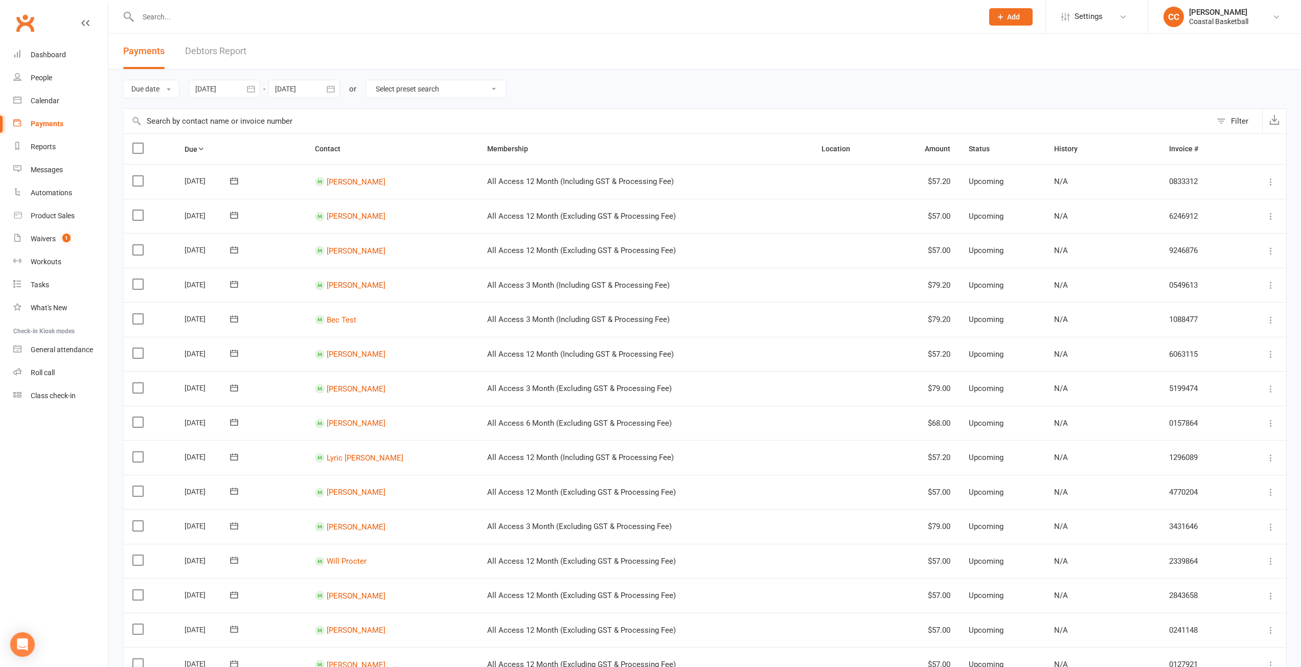
click at [254, 88] on icon "button" at bounding box center [251, 89] width 10 height 10
click at [368, 112] on icon "button" at bounding box center [366, 113] width 7 height 8
click at [322, 188] on span "14" at bounding box center [320, 191] width 8 height 8
type input "14 Aug 2025"
click at [334, 88] on icon "button" at bounding box center [331, 88] width 8 height 7
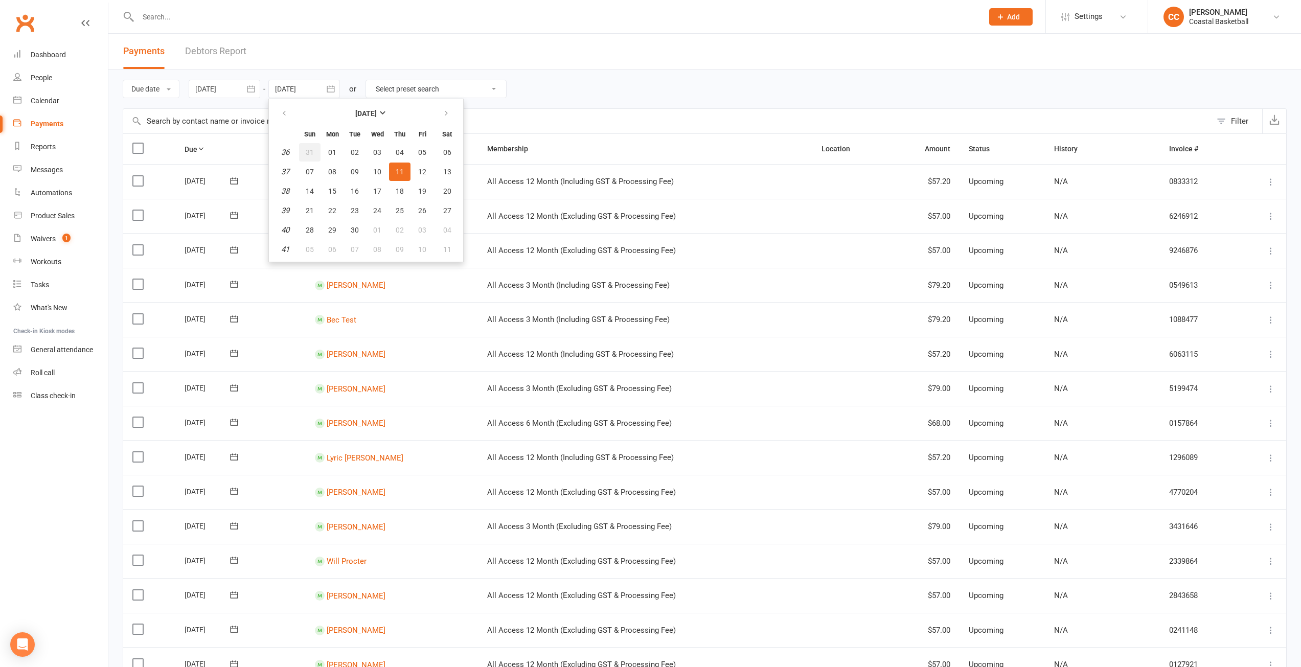
click at [313, 152] on span "31" at bounding box center [310, 152] width 8 height 8
type input "31 Aug 2025"
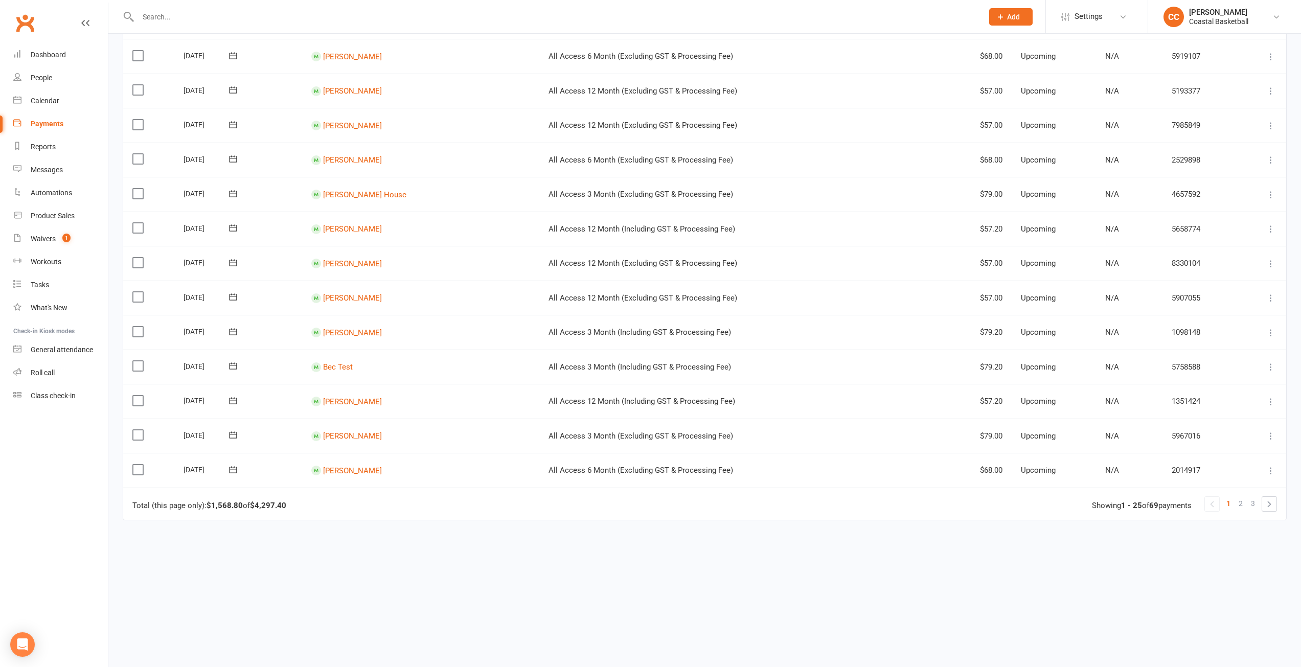
scroll to position [233, 0]
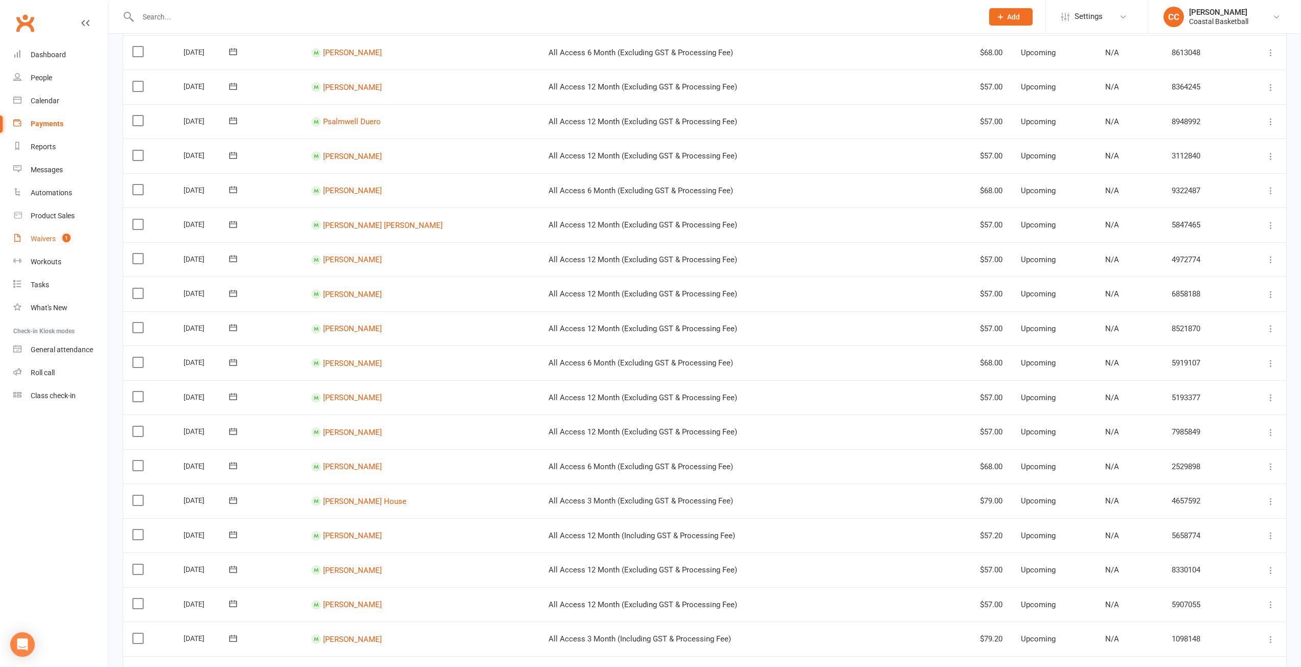
click at [48, 236] on div "Waivers" at bounding box center [43, 239] width 25 height 8
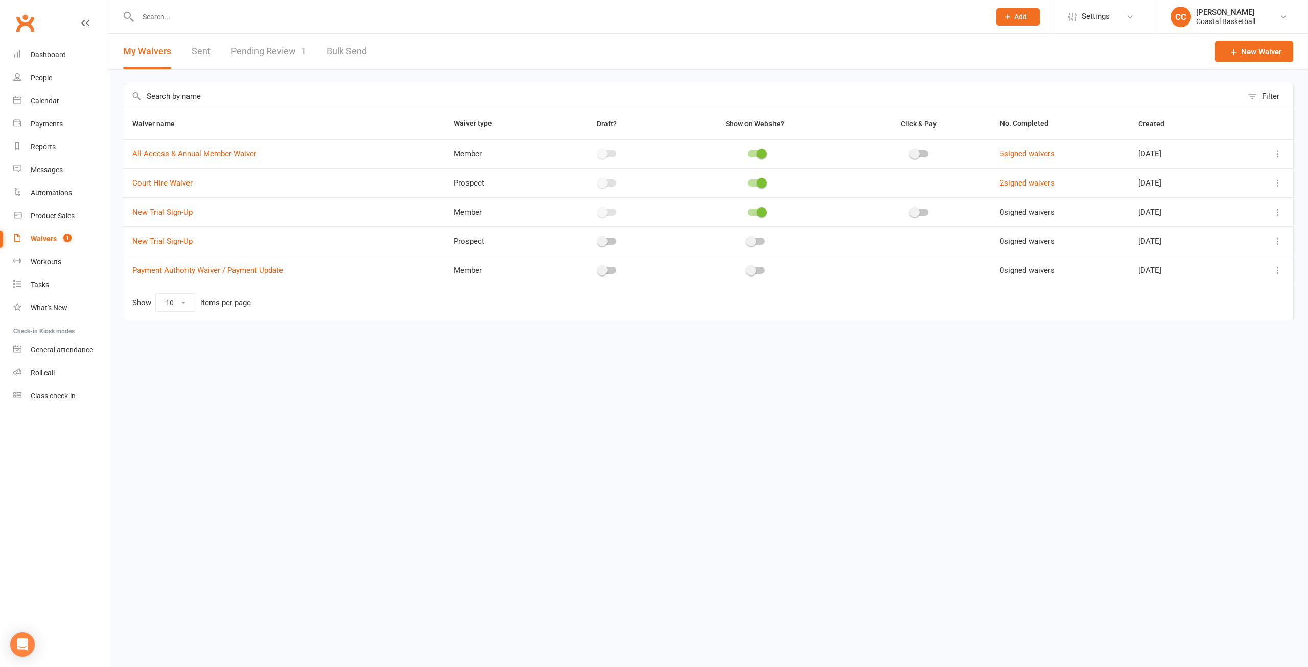
click at [256, 48] on link "Pending Review 1" at bounding box center [268, 51] width 75 height 35
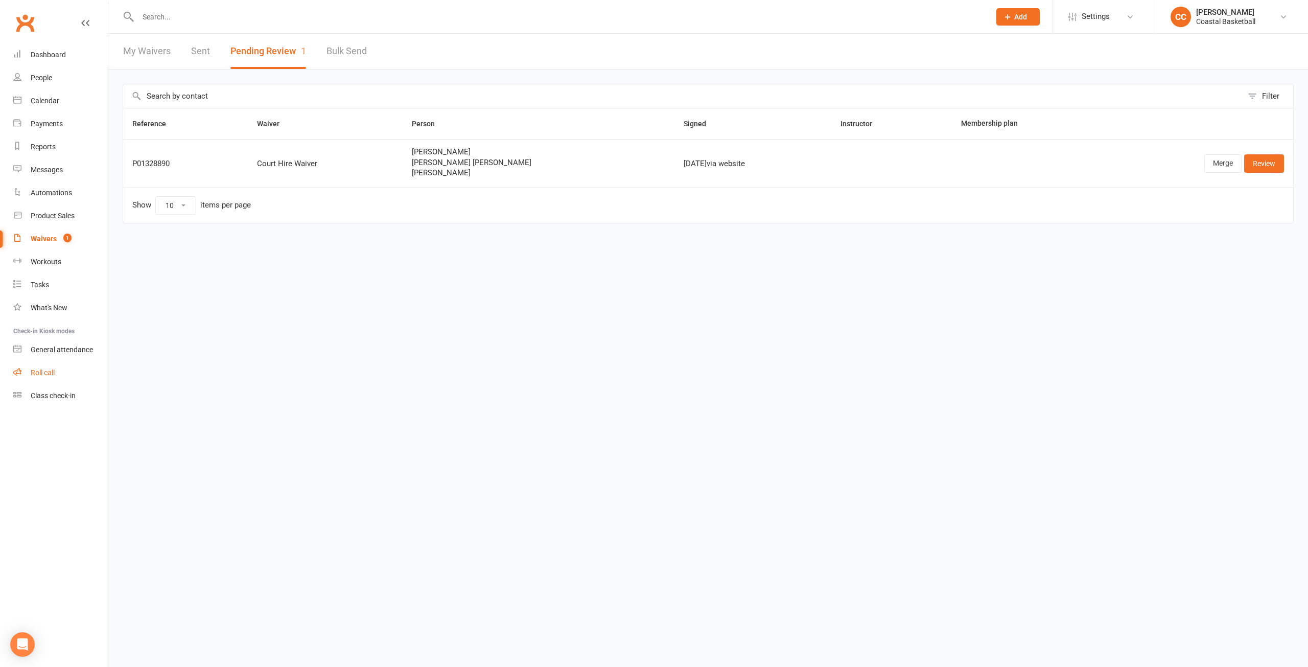
click at [49, 376] on div "Roll call" at bounding box center [43, 372] width 24 height 8
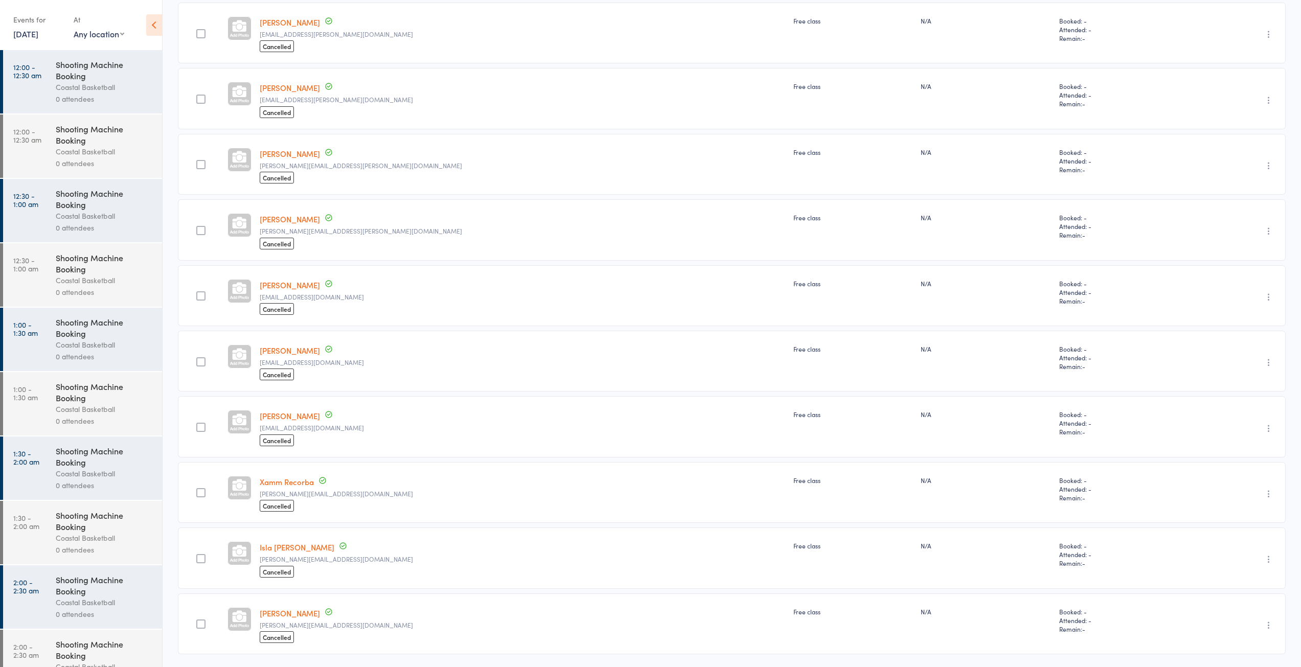
scroll to position [199, 0]
